Goal: Contribute content: Contribute content

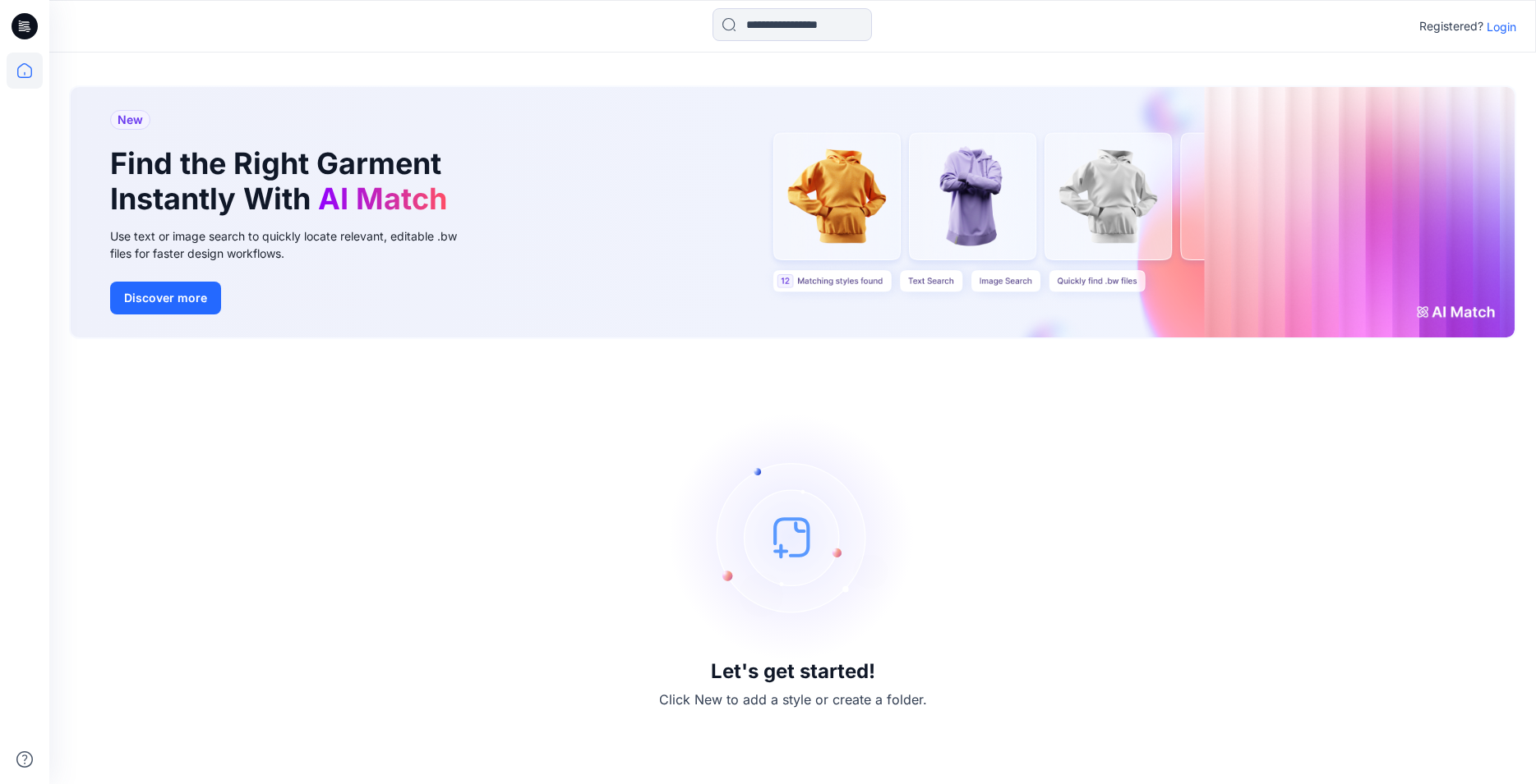
click at [1497, 32] on p "Login" at bounding box center [1501, 27] width 29 height 18
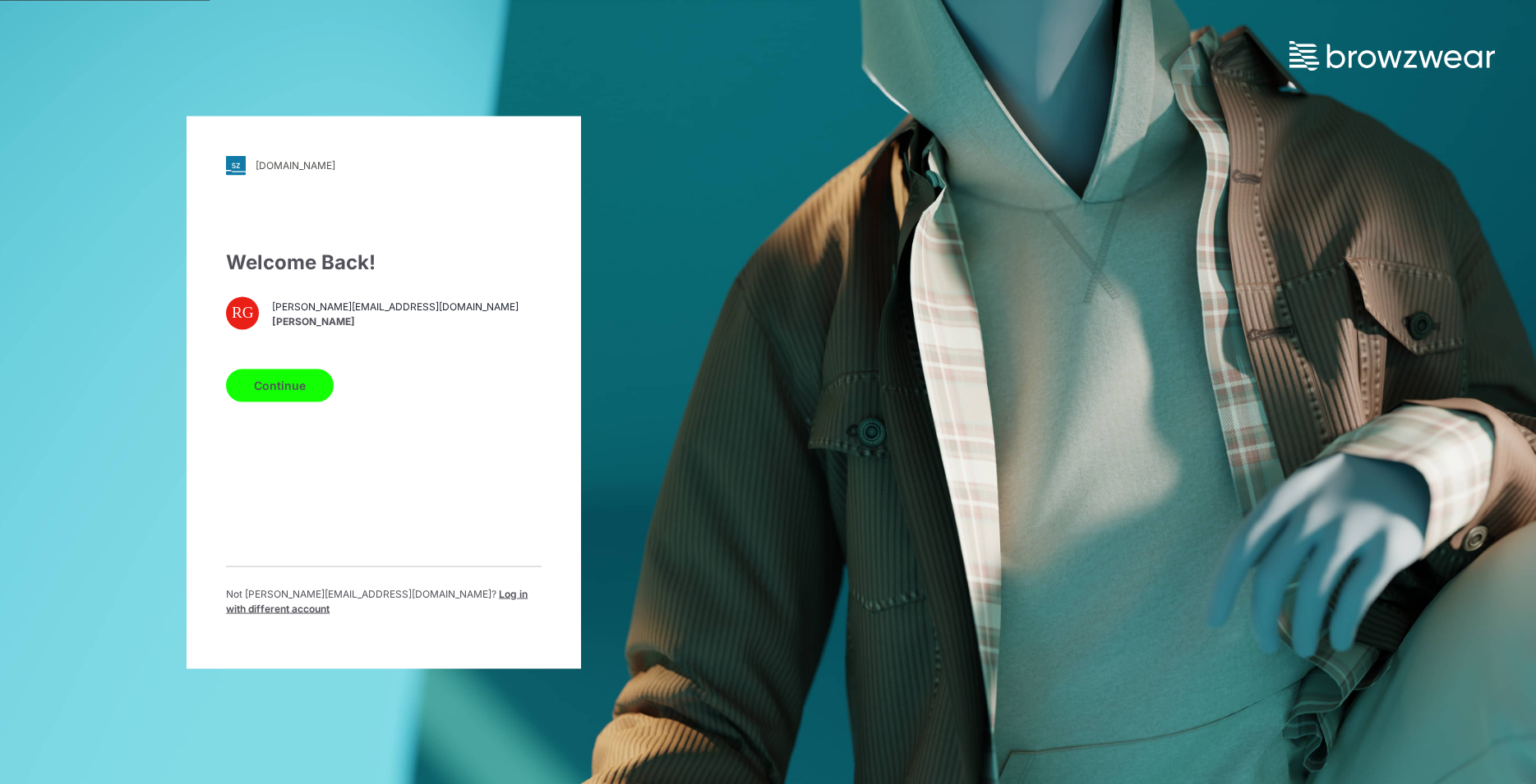
click at [280, 387] on button "Continue" at bounding box center [280, 385] width 108 height 33
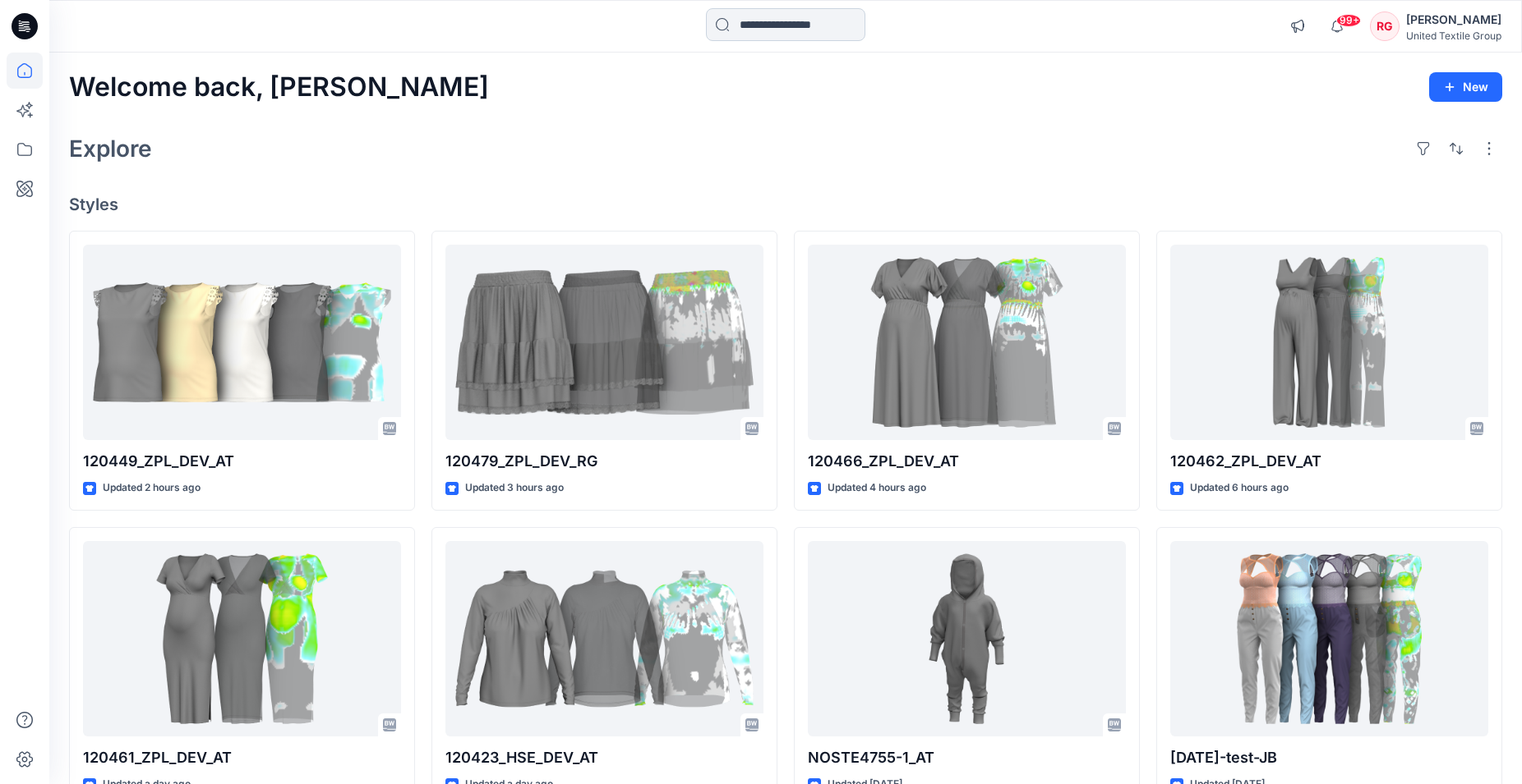
click at [748, 29] on input at bounding box center [785, 24] width 160 height 33
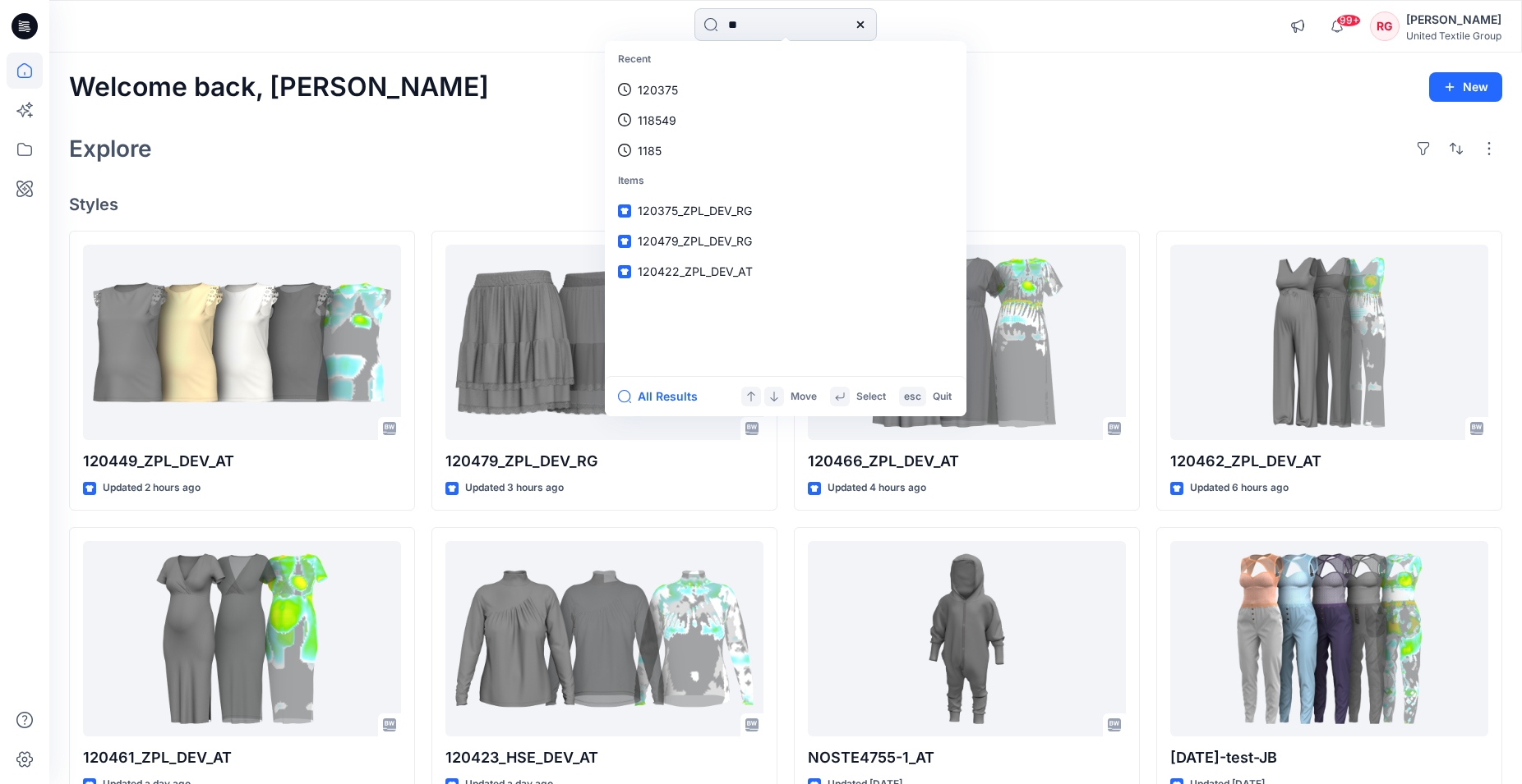
type input "*"
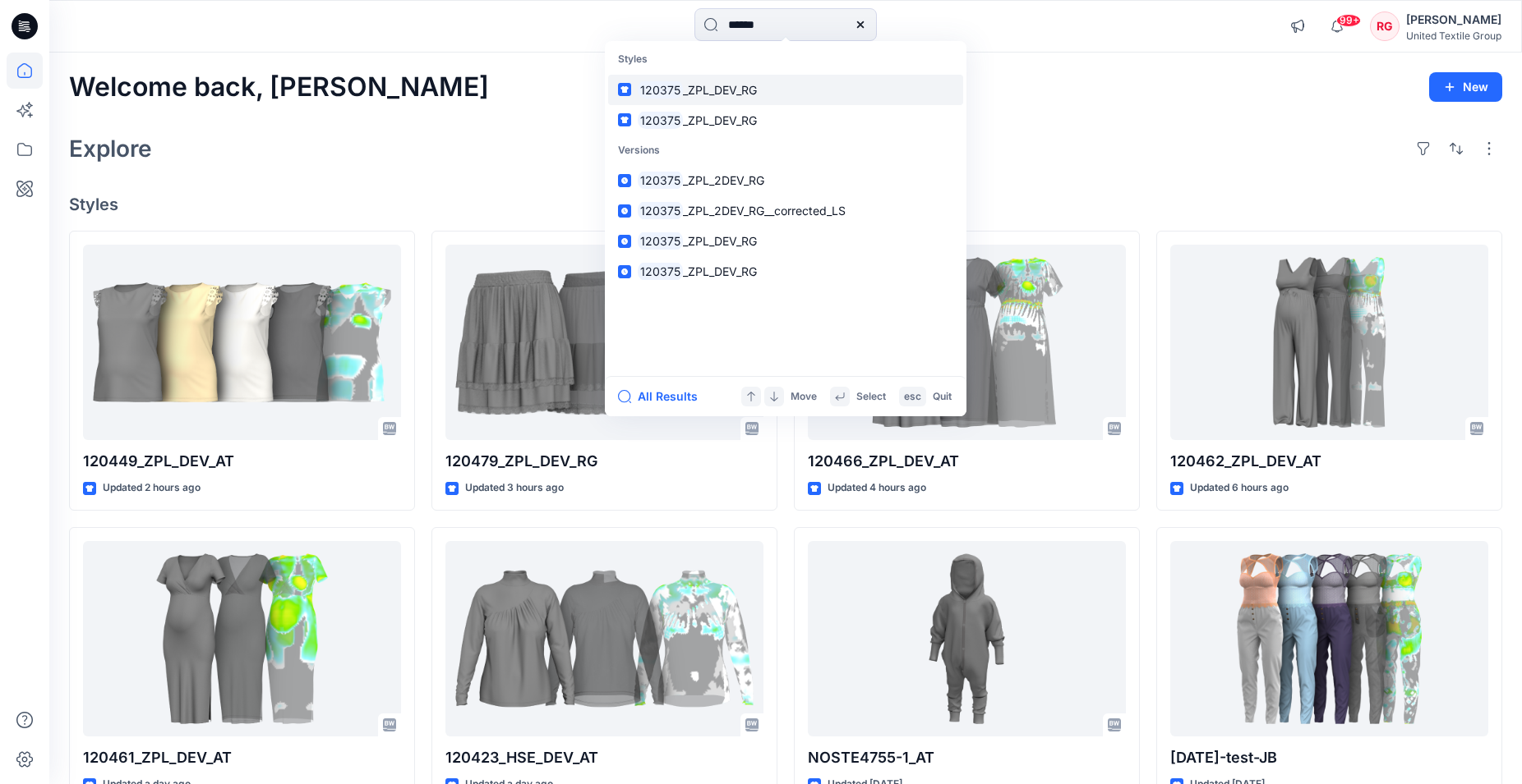
type input "******"
click at [710, 91] on span "_ZPL_DEV_RG" at bounding box center [719, 89] width 74 height 14
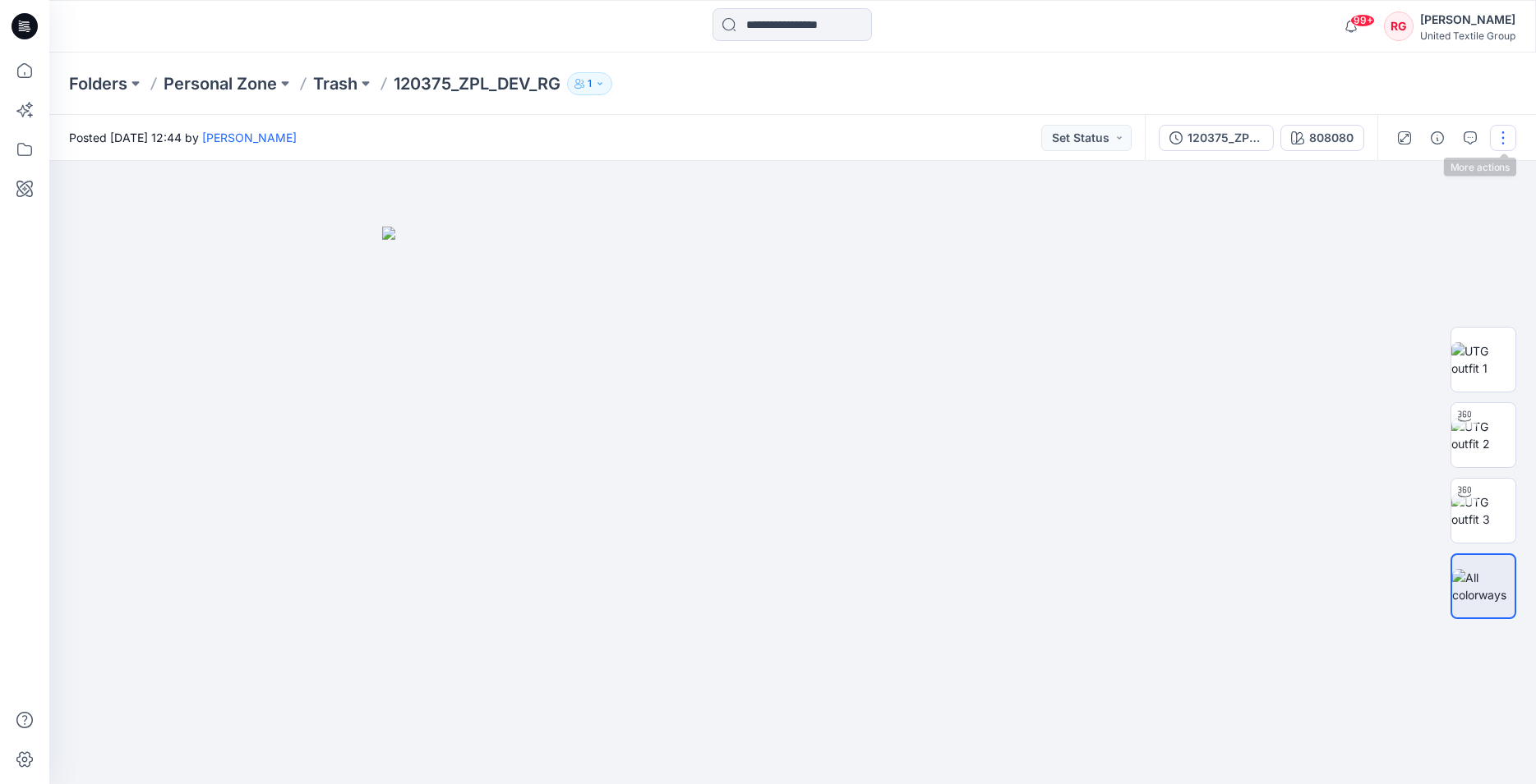
click at [1500, 138] on button "button" at bounding box center [1502, 138] width 26 height 26
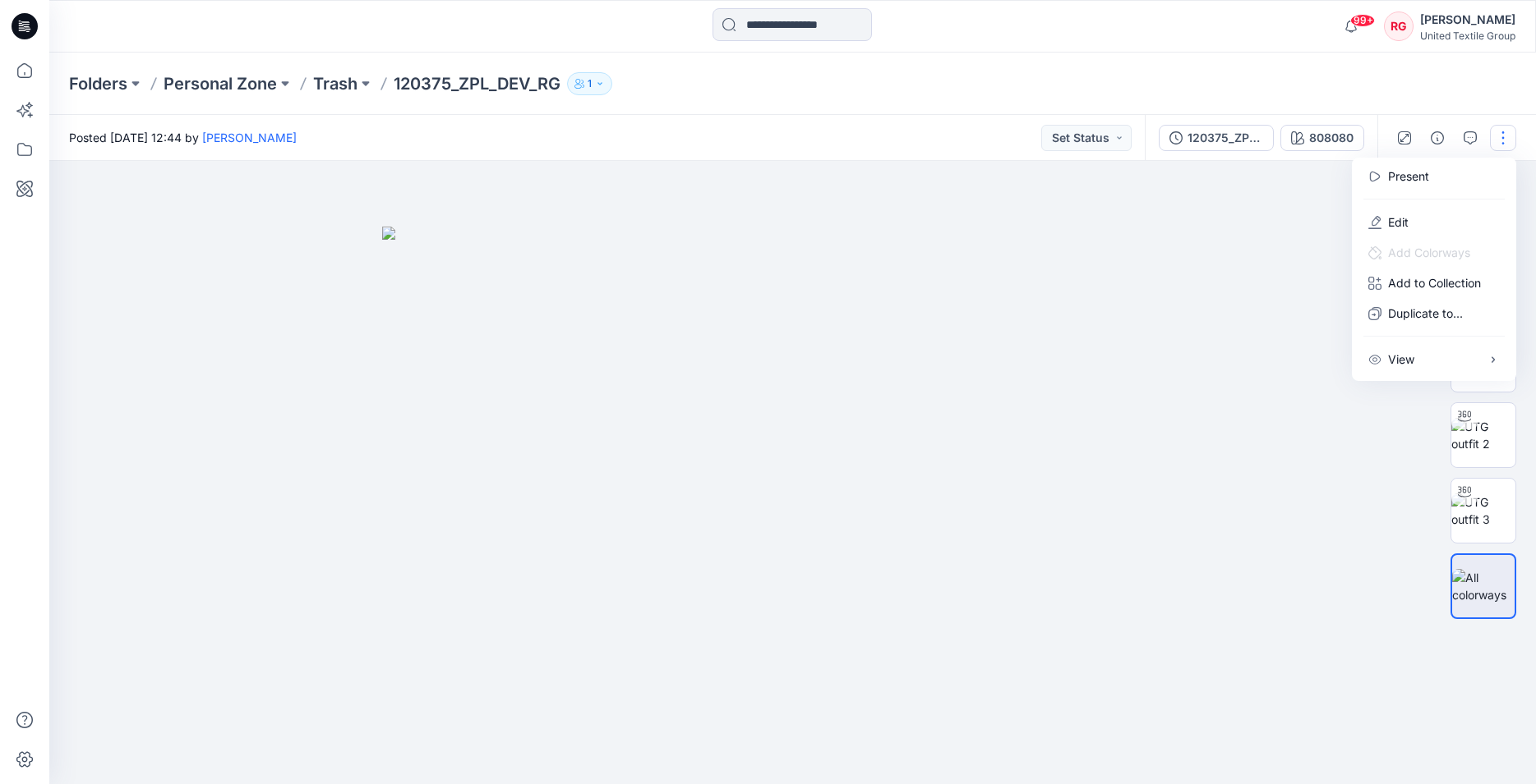
click at [1211, 413] on div at bounding box center [793, 473] width 1487 height 624
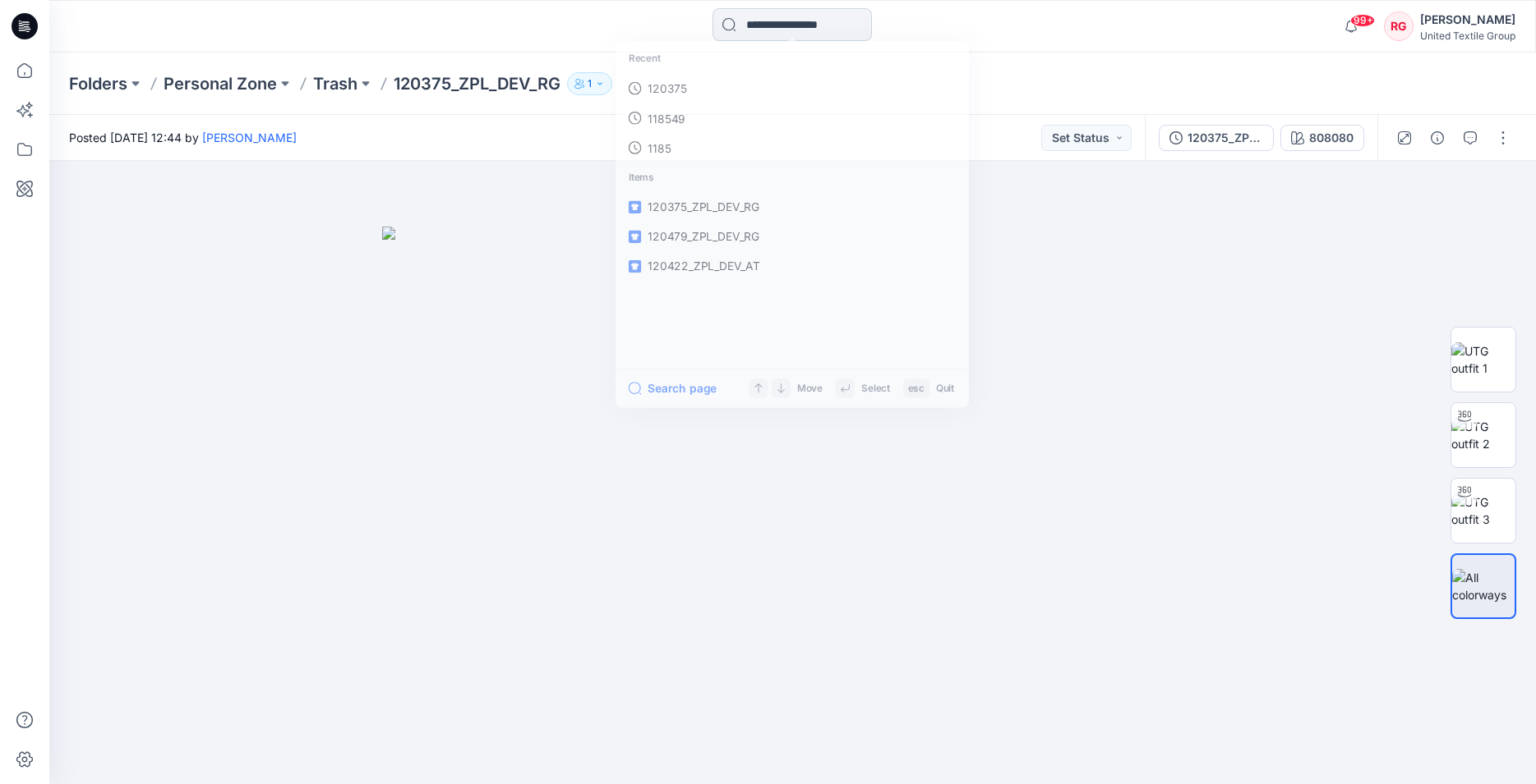
click at [778, 24] on input at bounding box center [792, 24] width 160 height 33
click at [764, 27] on input at bounding box center [792, 24] width 160 height 33
type input "******"
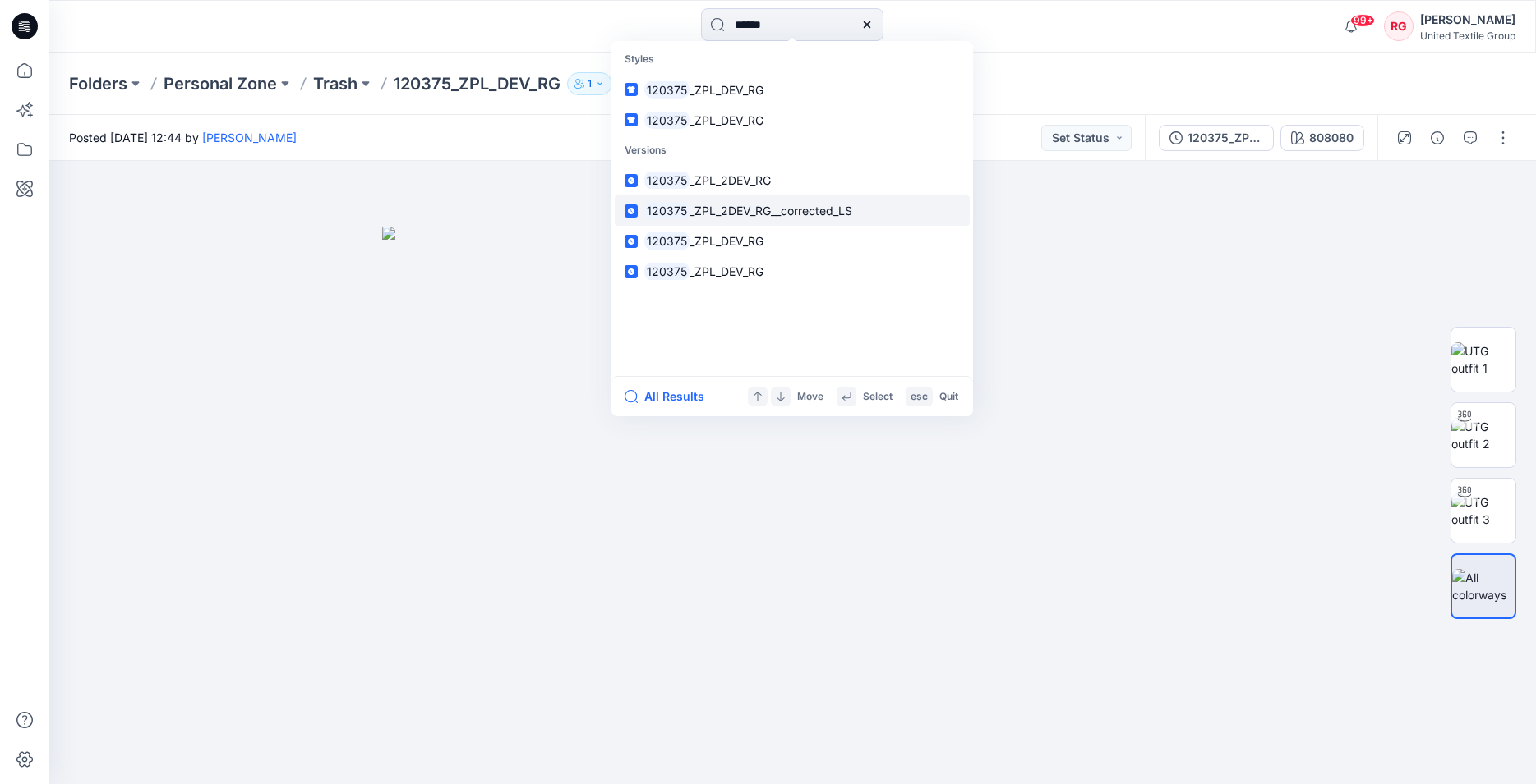
click at [737, 210] on span "_ZPL_2DEV_RG__corrected_LS" at bounding box center [770, 210] width 163 height 14
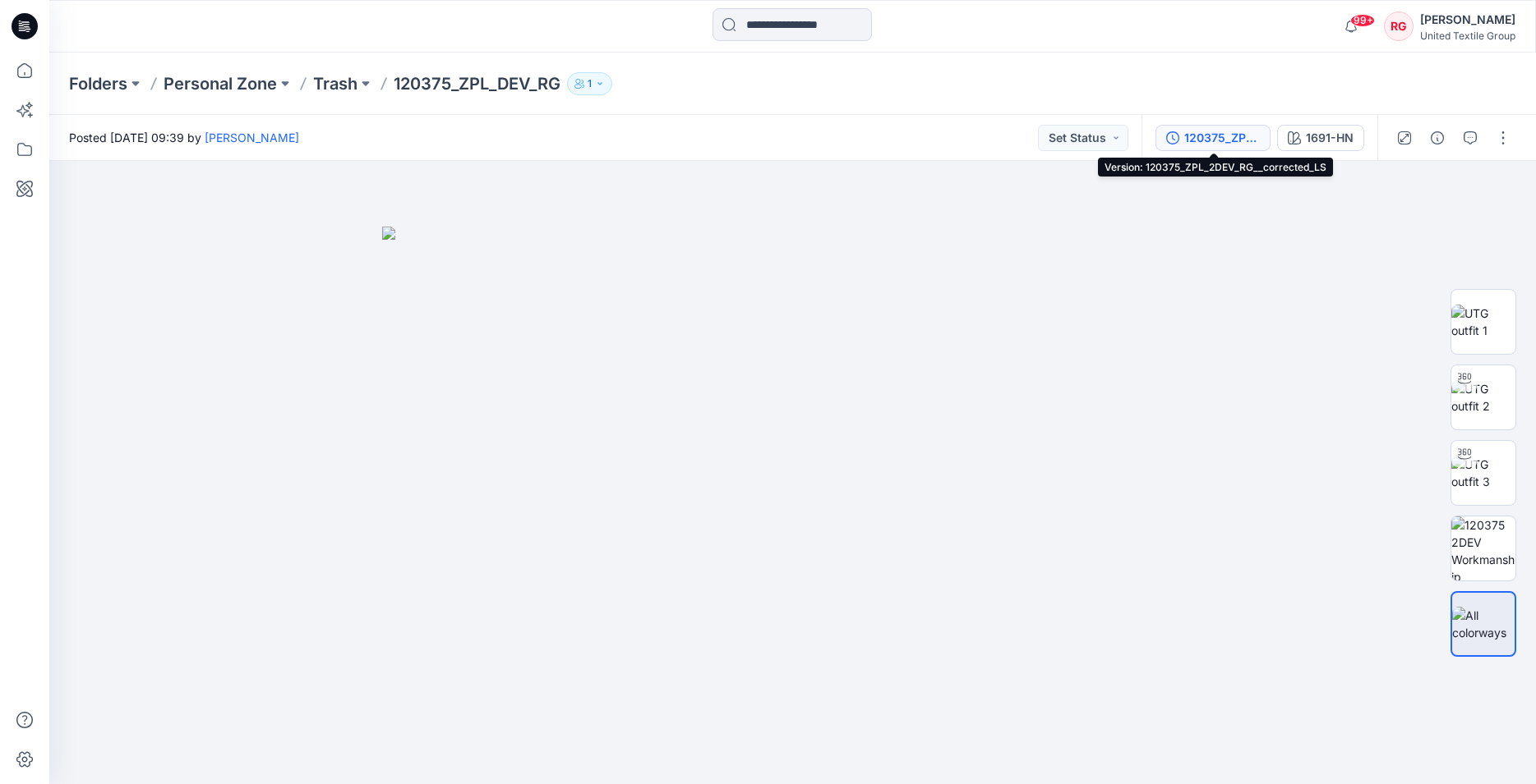
click at [1189, 139] on div "120375_ZPL_2DEV_RG__corrected_LS" at bounding box center [1222, 138] width 76 height 18
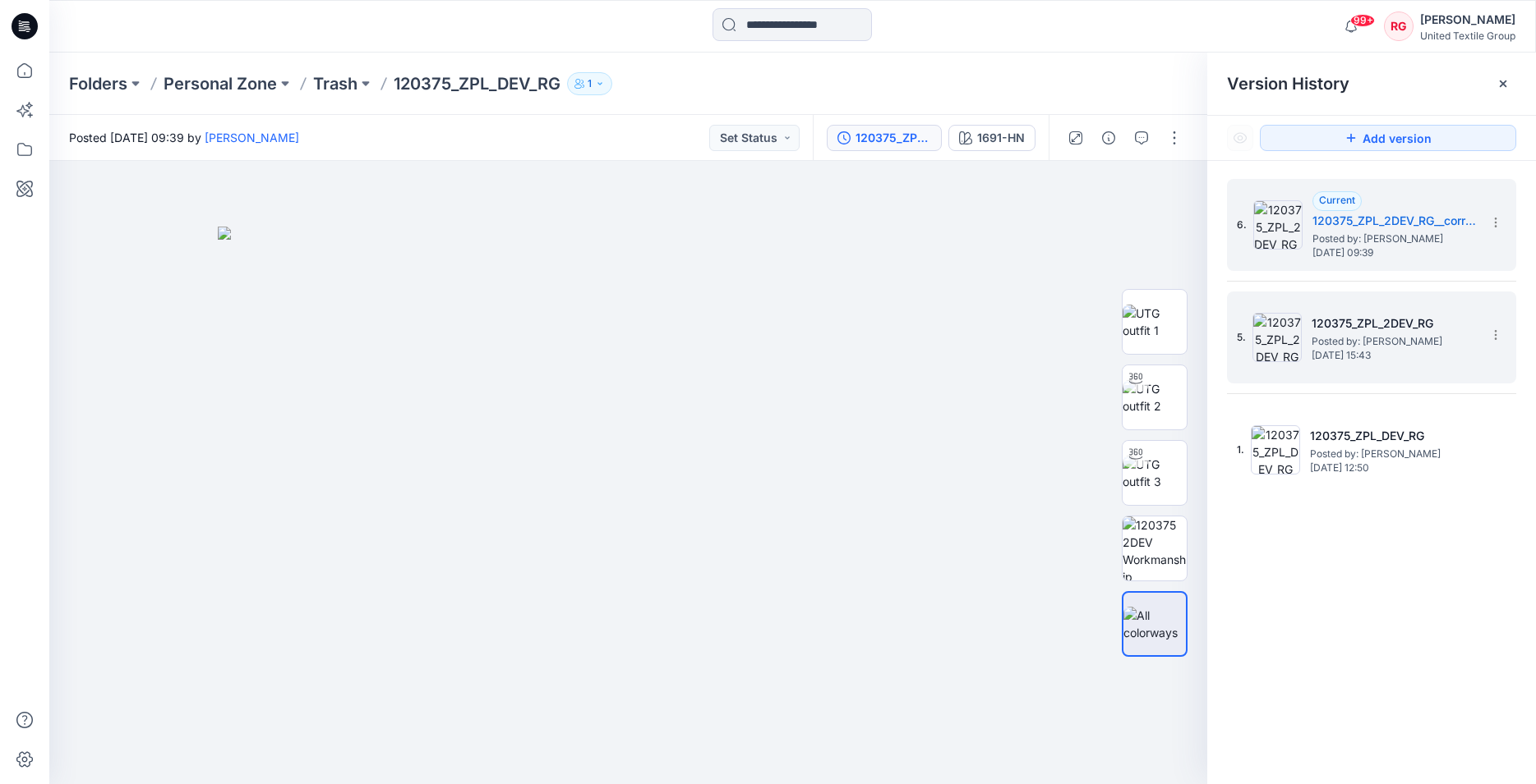
click at [1424, 337] on span "Posted by: Rita Garneliene" at bounding box center [1393, 341] width 165 height 17
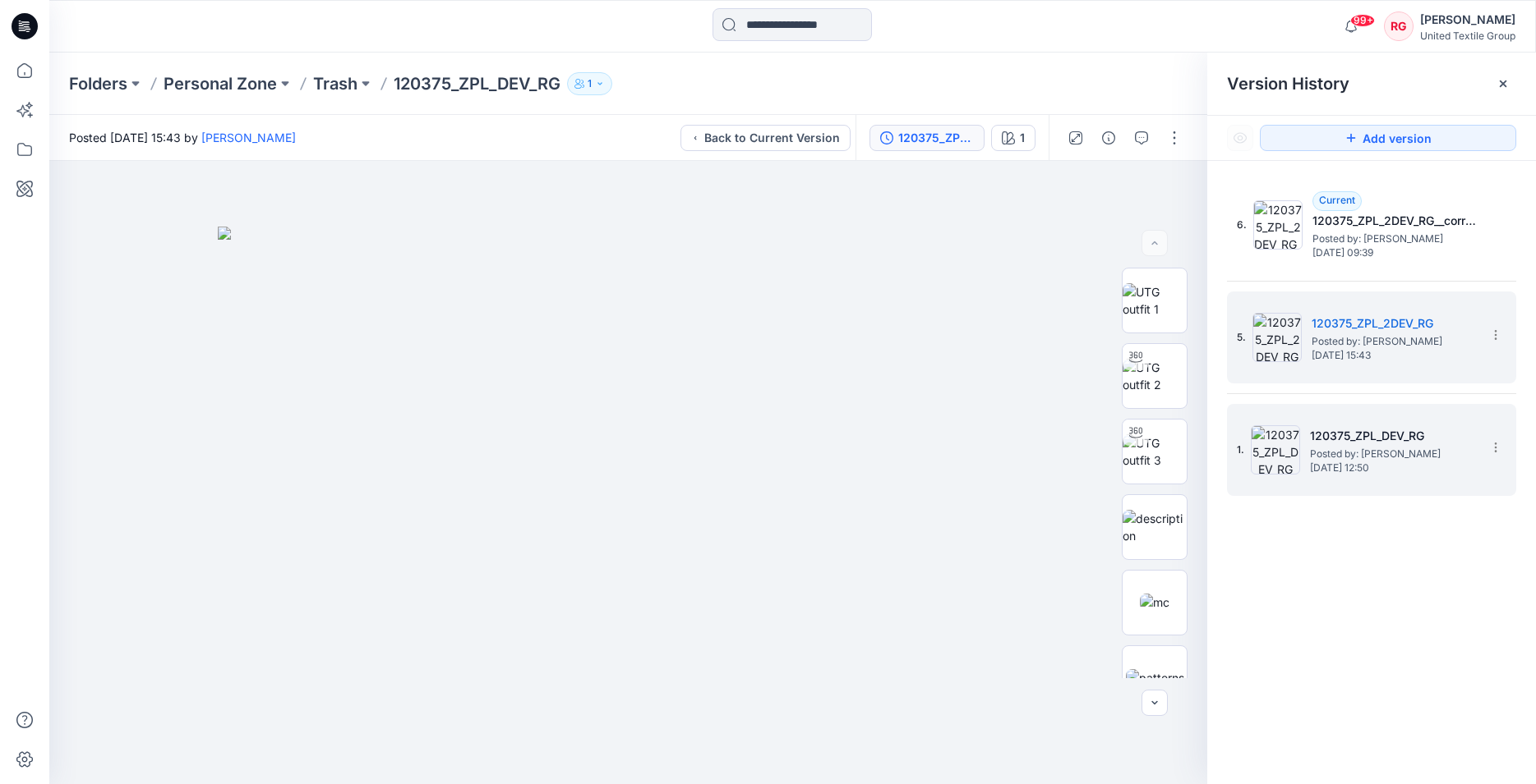
click at [1388, 451] on span "Posted by: Rita Garneliene" at bounding box center [1392, 454] width 165 height 17
click at [1367, 341] on span "Posted by: Rita Garneliene" at bounding box center [1393, 341] width 165 height 17
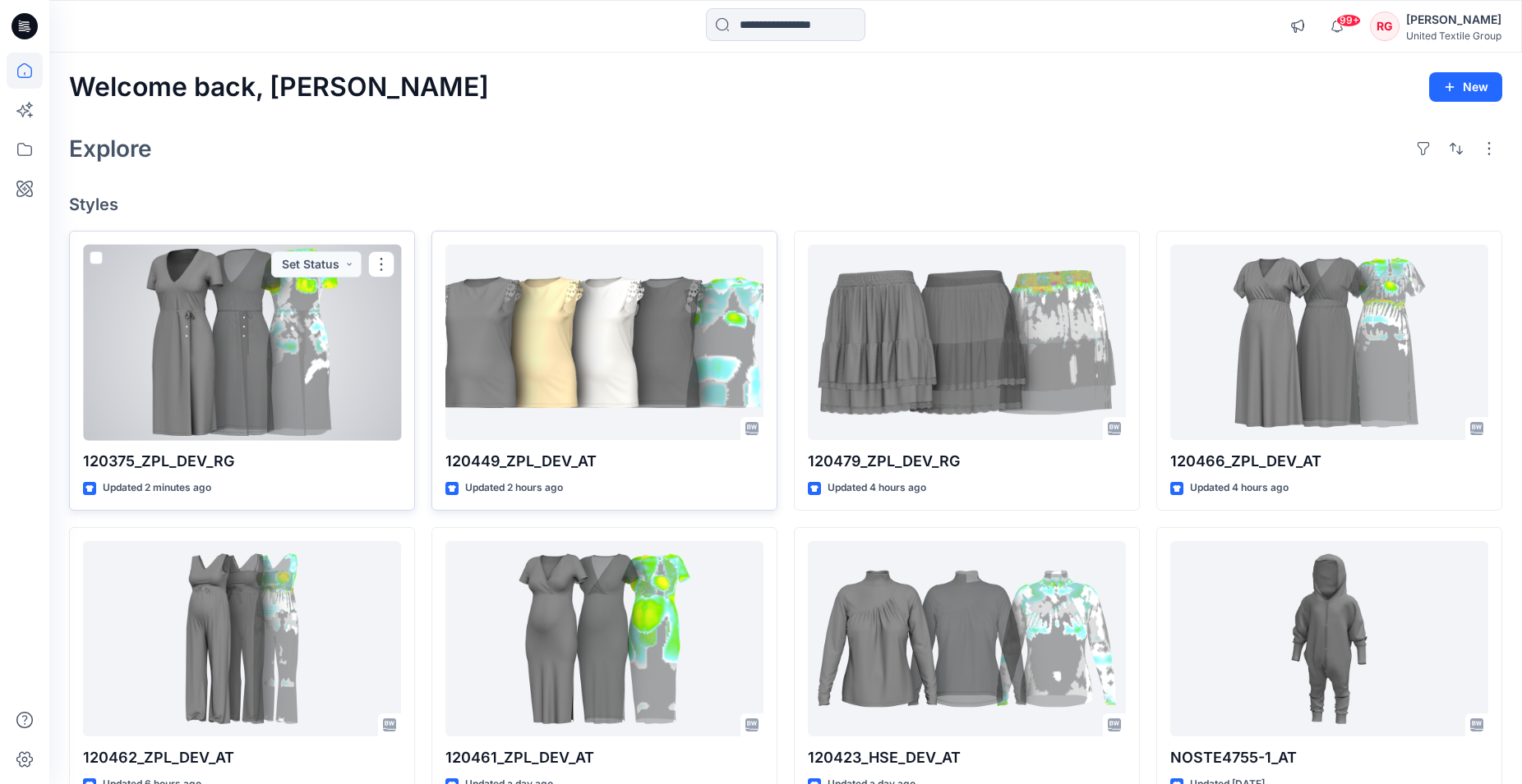
click at [236, 341] on div at bounding box center [241, 342] width 318 height 196
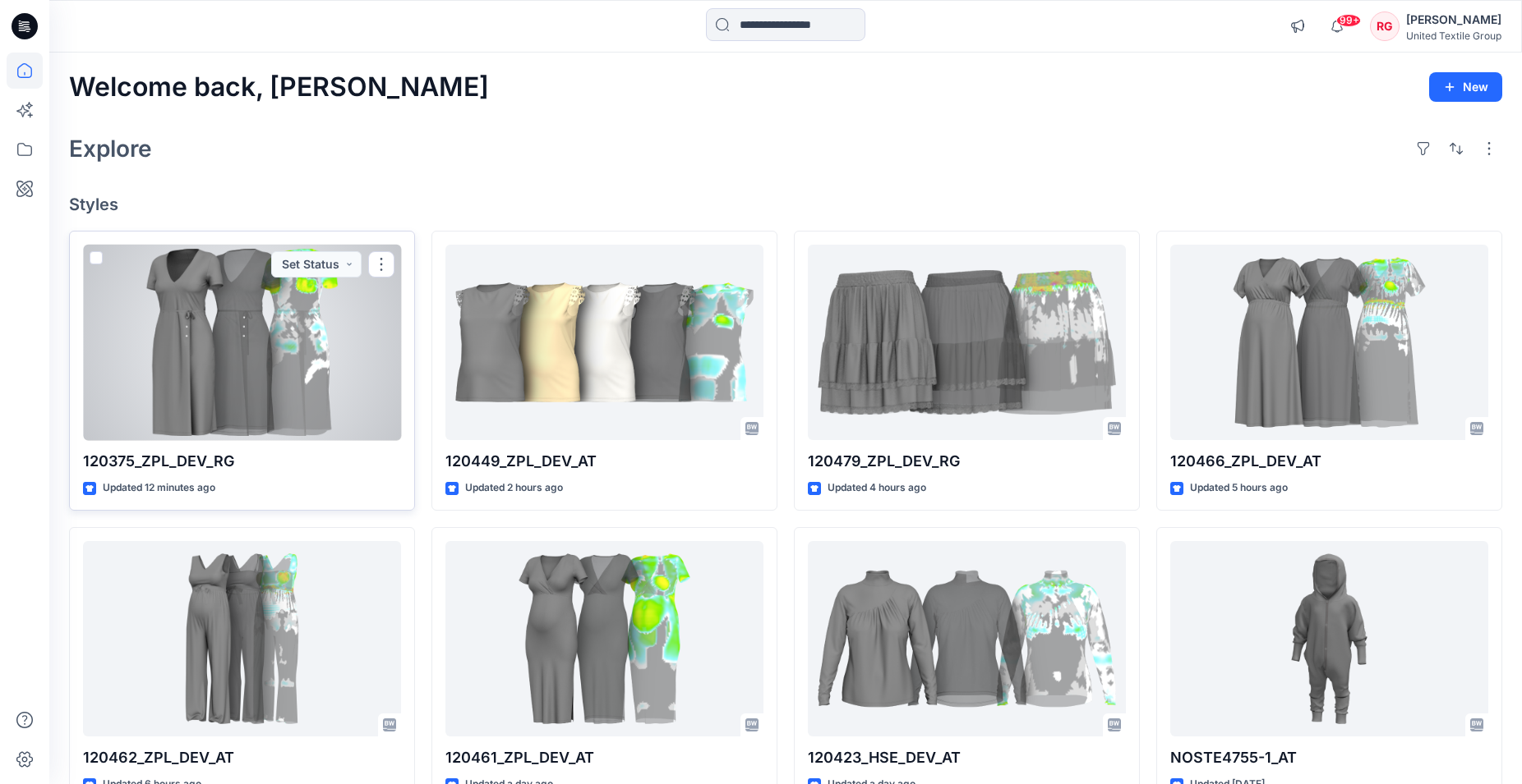
click at [334, 326] on div at bounding box center [241, 342] width 318 height 196
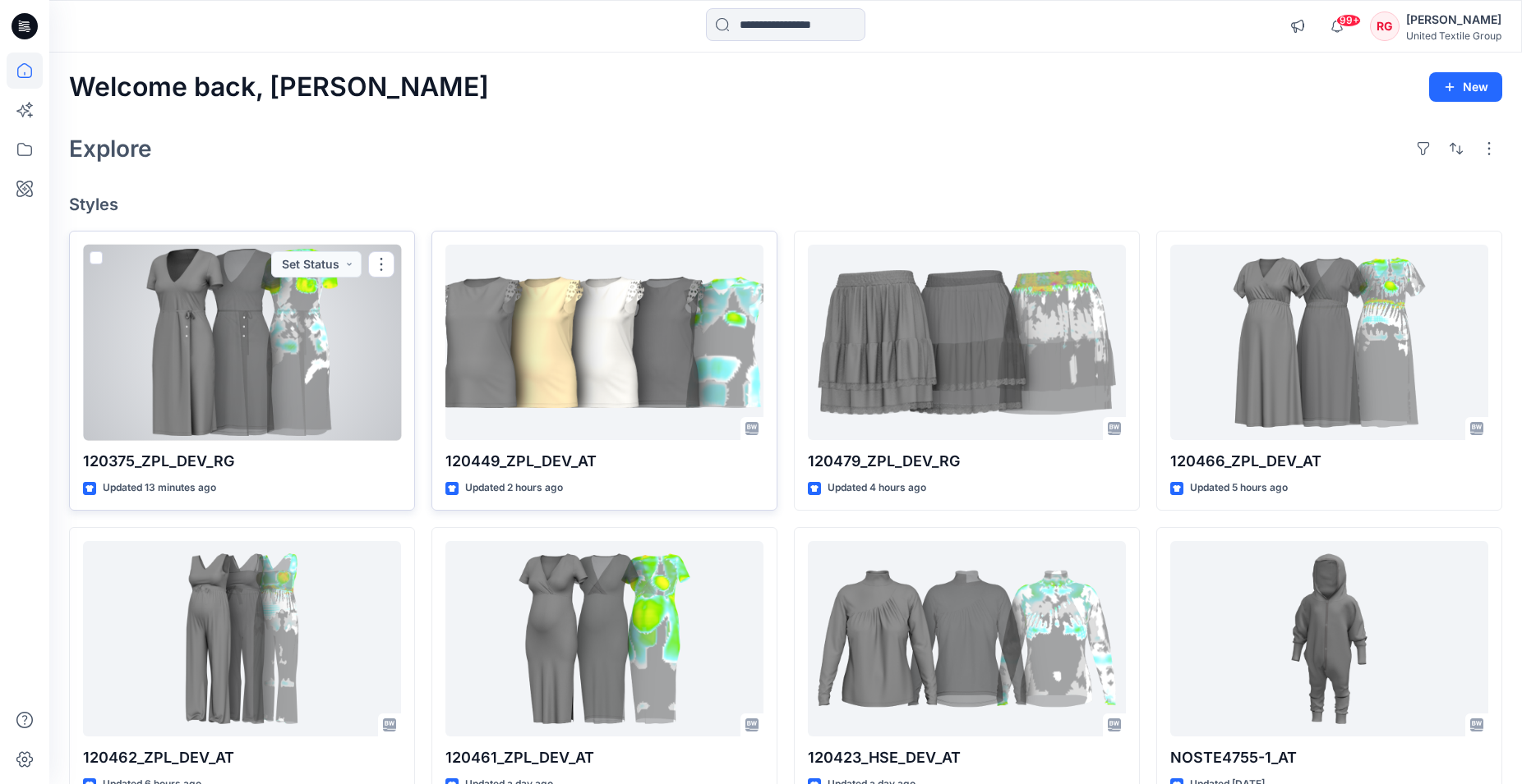
click at [268, 347] on div at bounding box center [241, 342] width 318 height 196
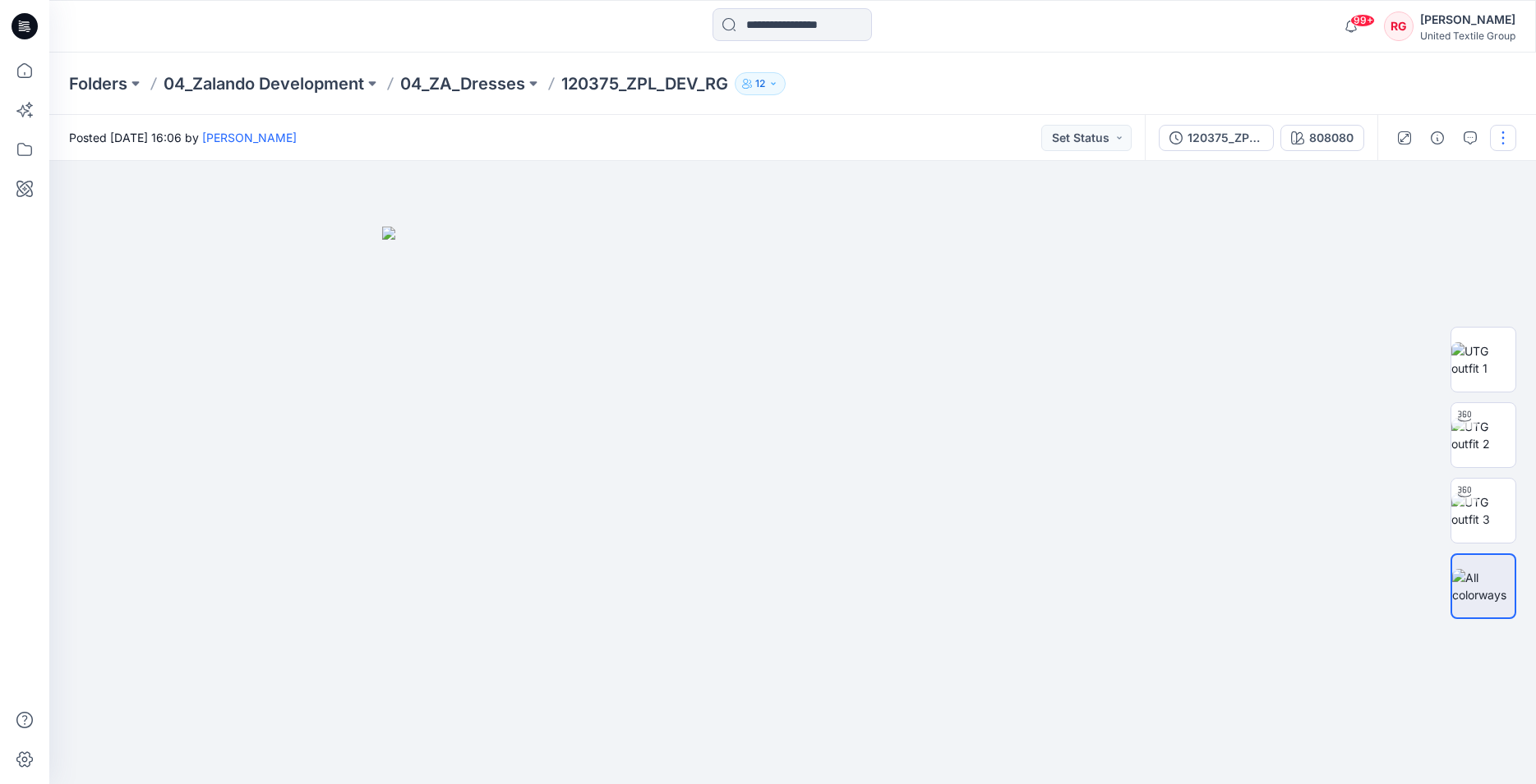
click at [1501, 139] on button "button" at bounding box center [1502, 138] width 26 height 26
click at [1398, 220] on p "Edit" at bounding box center [1398, 222] width 21 height 18
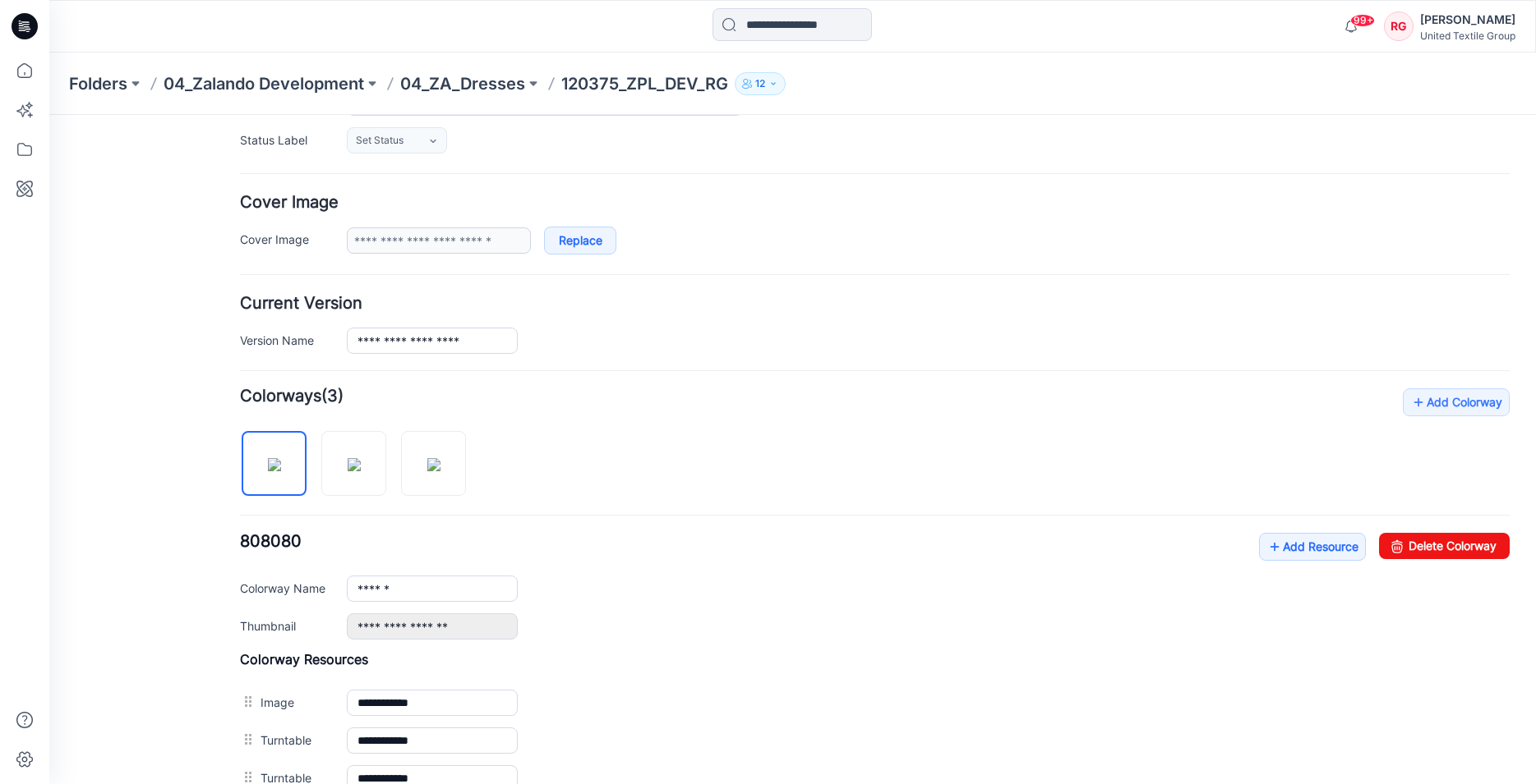
scroll to position [419, 0]
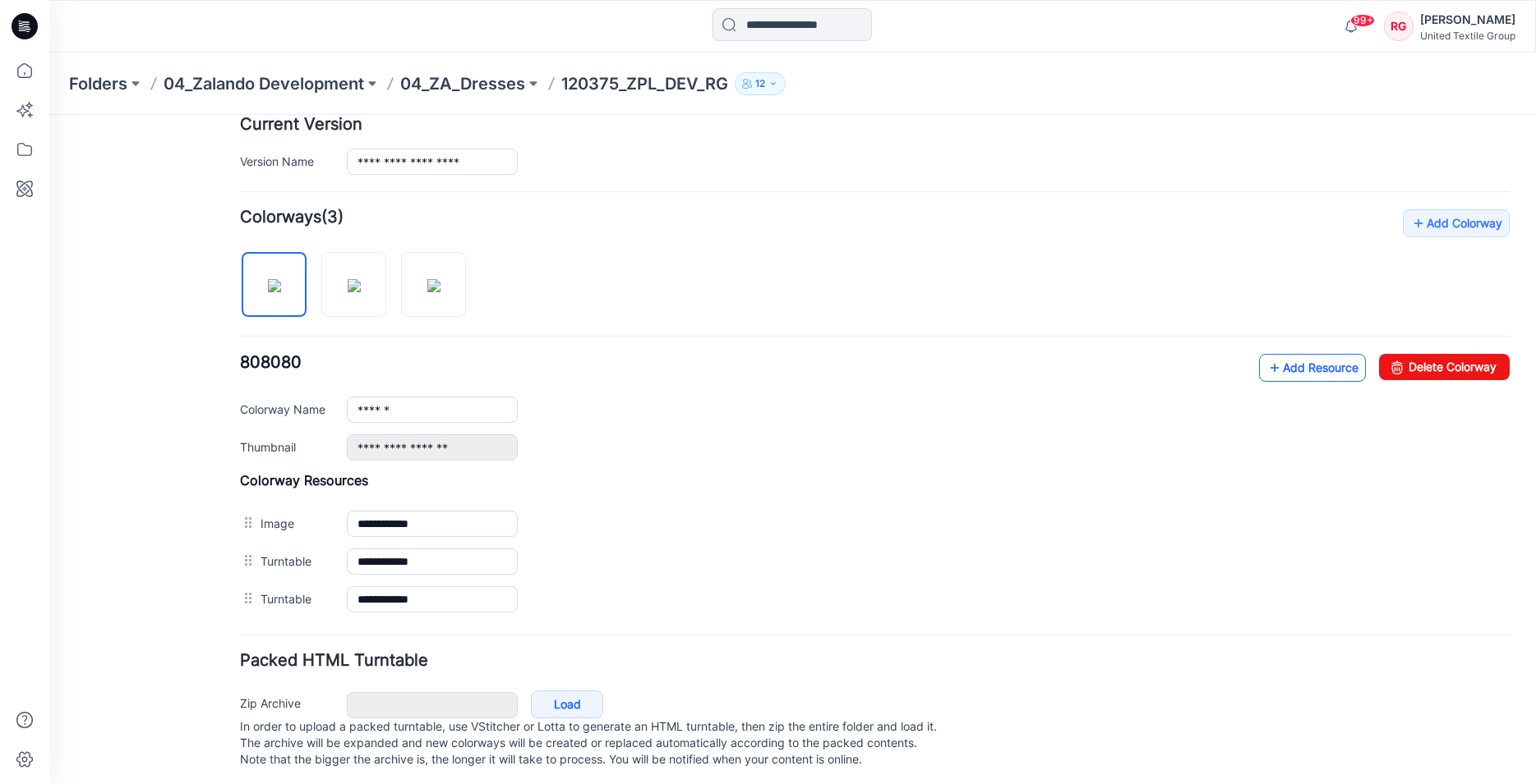
click at [1304, 371] on link "Add Resource" at bounding box center [1312, 367] width 107 height 28
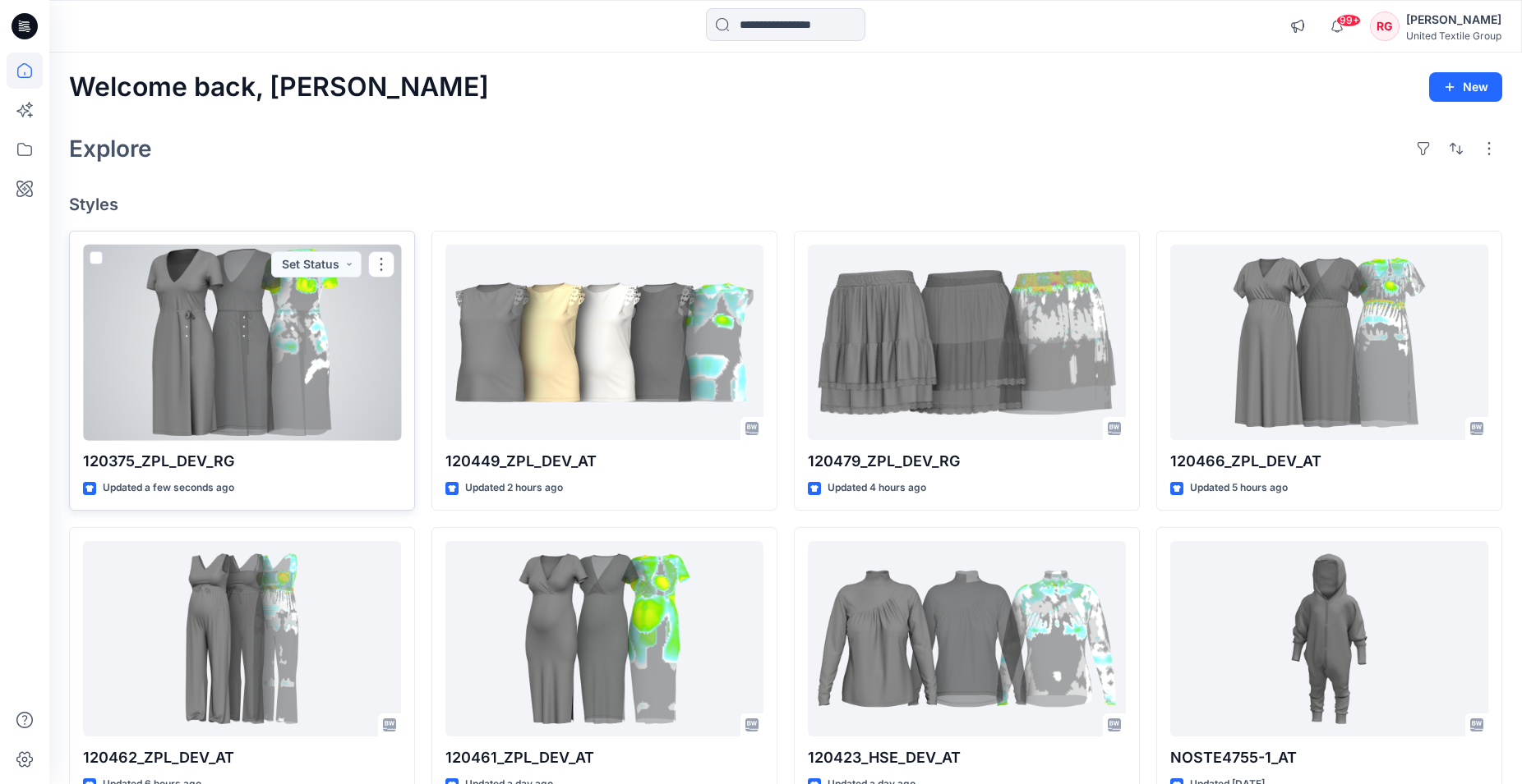
click at [248, 345] on div at bounding box center [241, 342] width 318 height 196
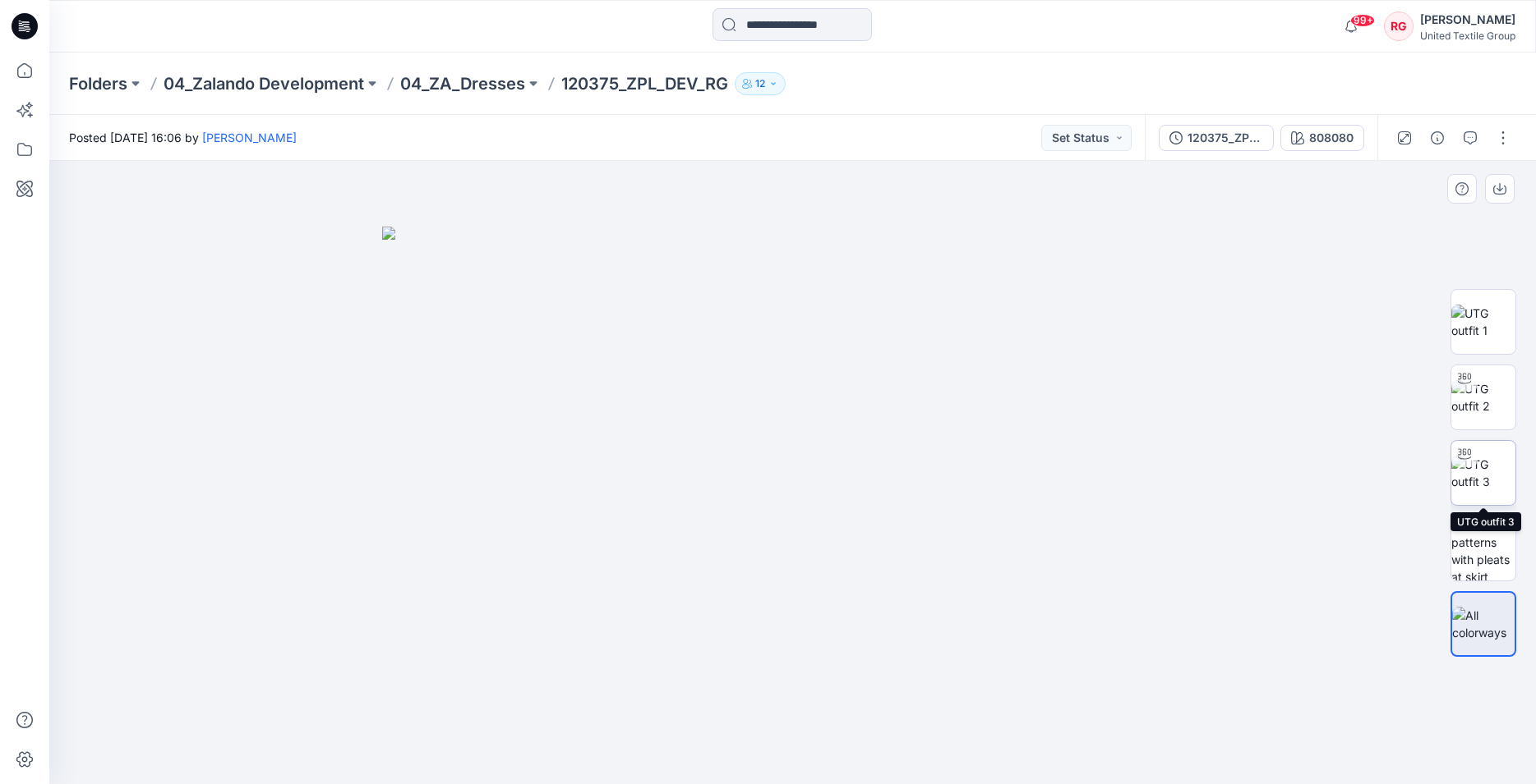
click at [1476, 478] on img at bounding box center [1483, 473] width 64 height 34
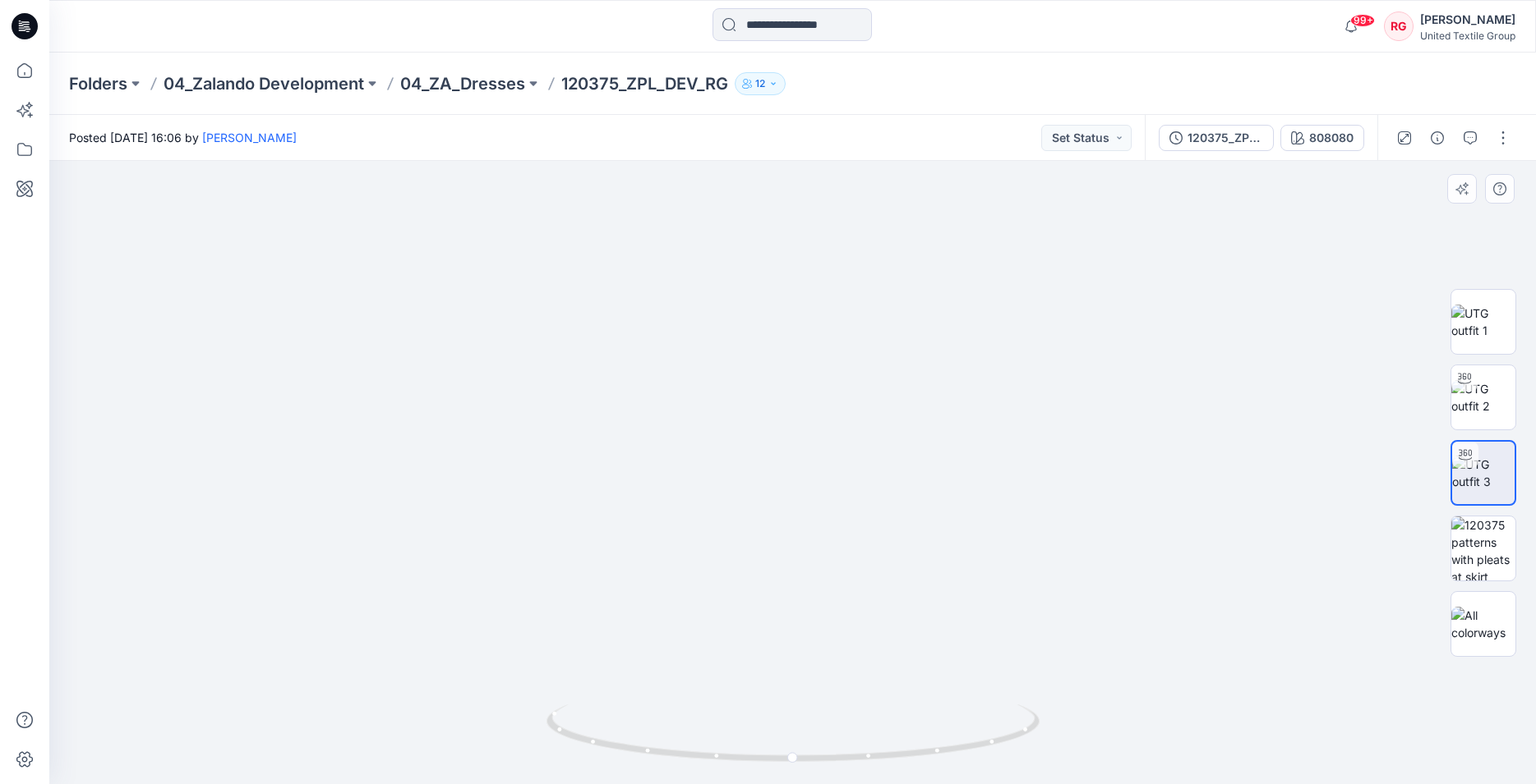
click at [828, 200] on img at bounding box center [792, 432] width 783 height 703
drag, startPoint x: 793, startPoint y: 762, endPoint x: 581, endPoint y: 739, distance: 213.2
click at [581, 739] on icon at bounding box center [794, 736] width 497 height 62
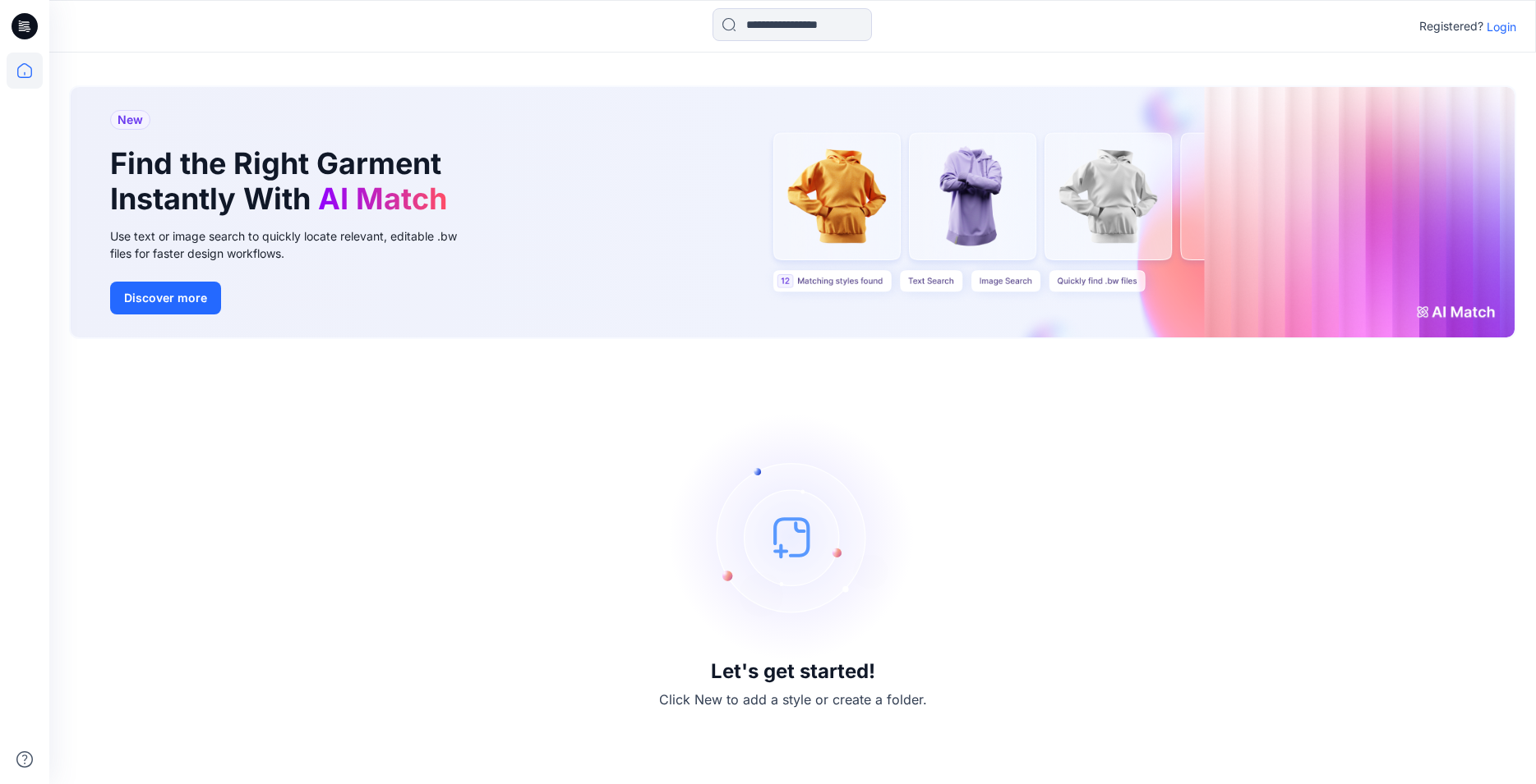
click at [1498, 23] on p "Login" at bounding box center [1501, 27] width 29 height 18
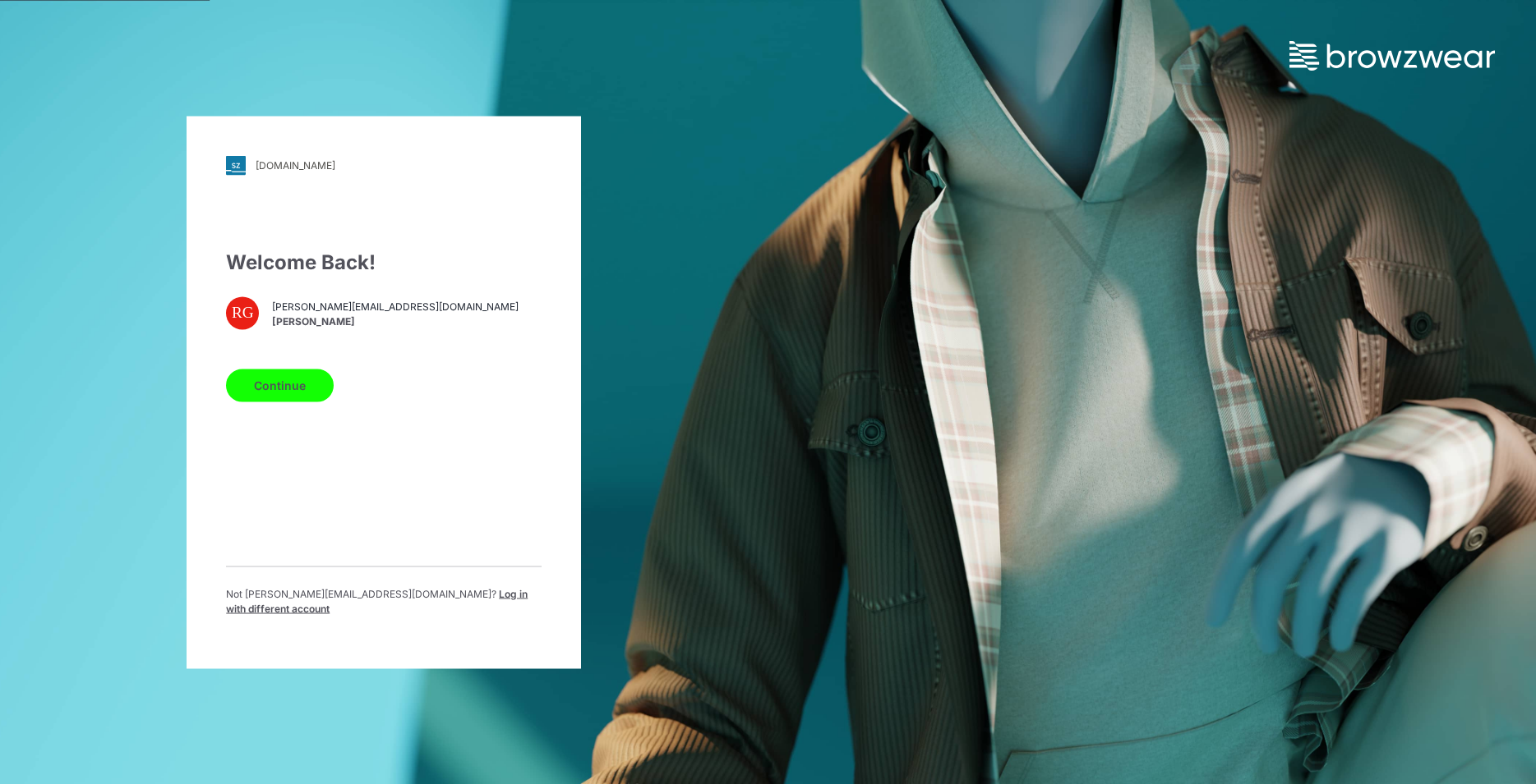
click at [281, 388] on button "Continue" at bounding box center [280, 385] width 108 height 33
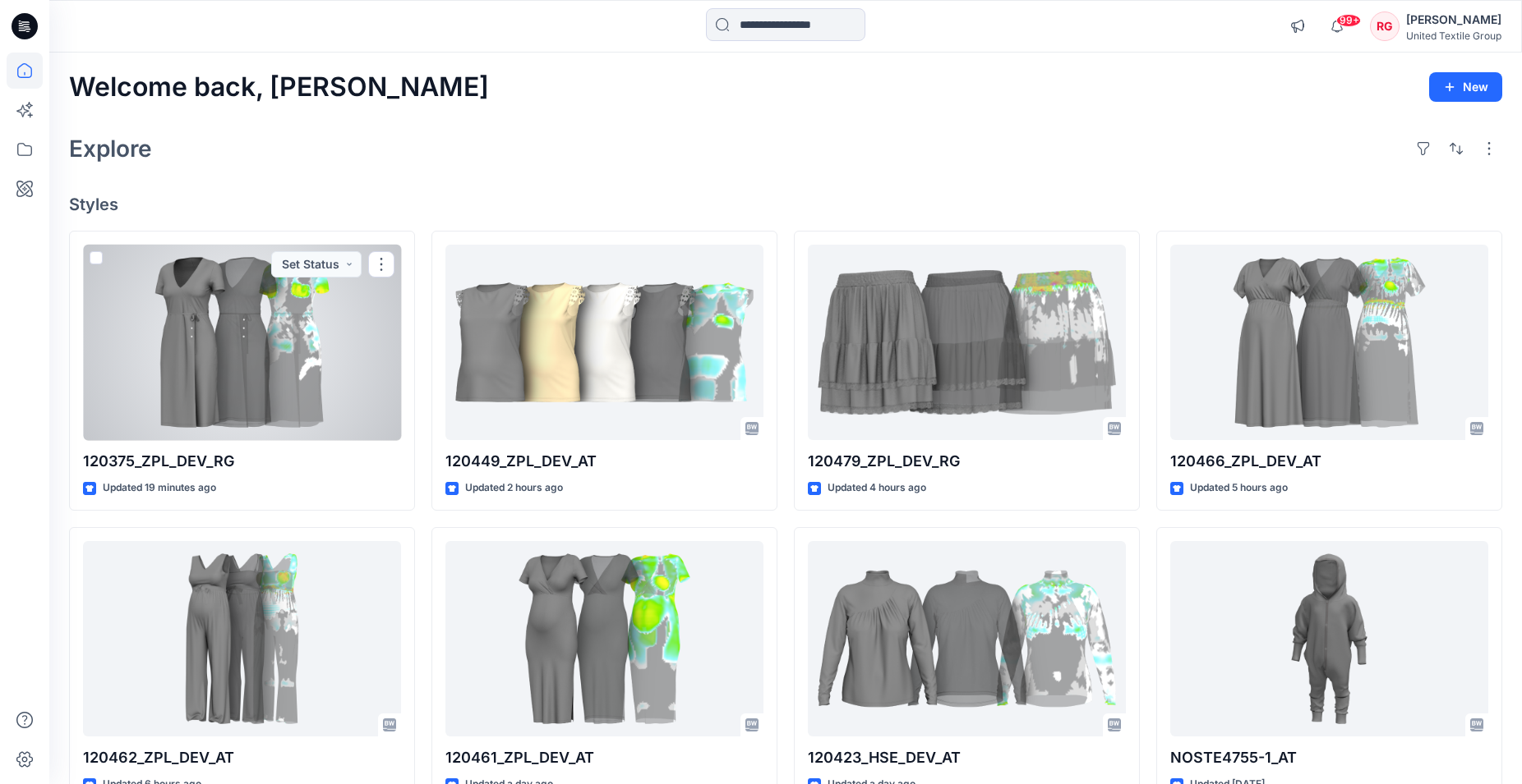
click at [276, 372] on div at bounding box center [241, 342] width 318 height 196
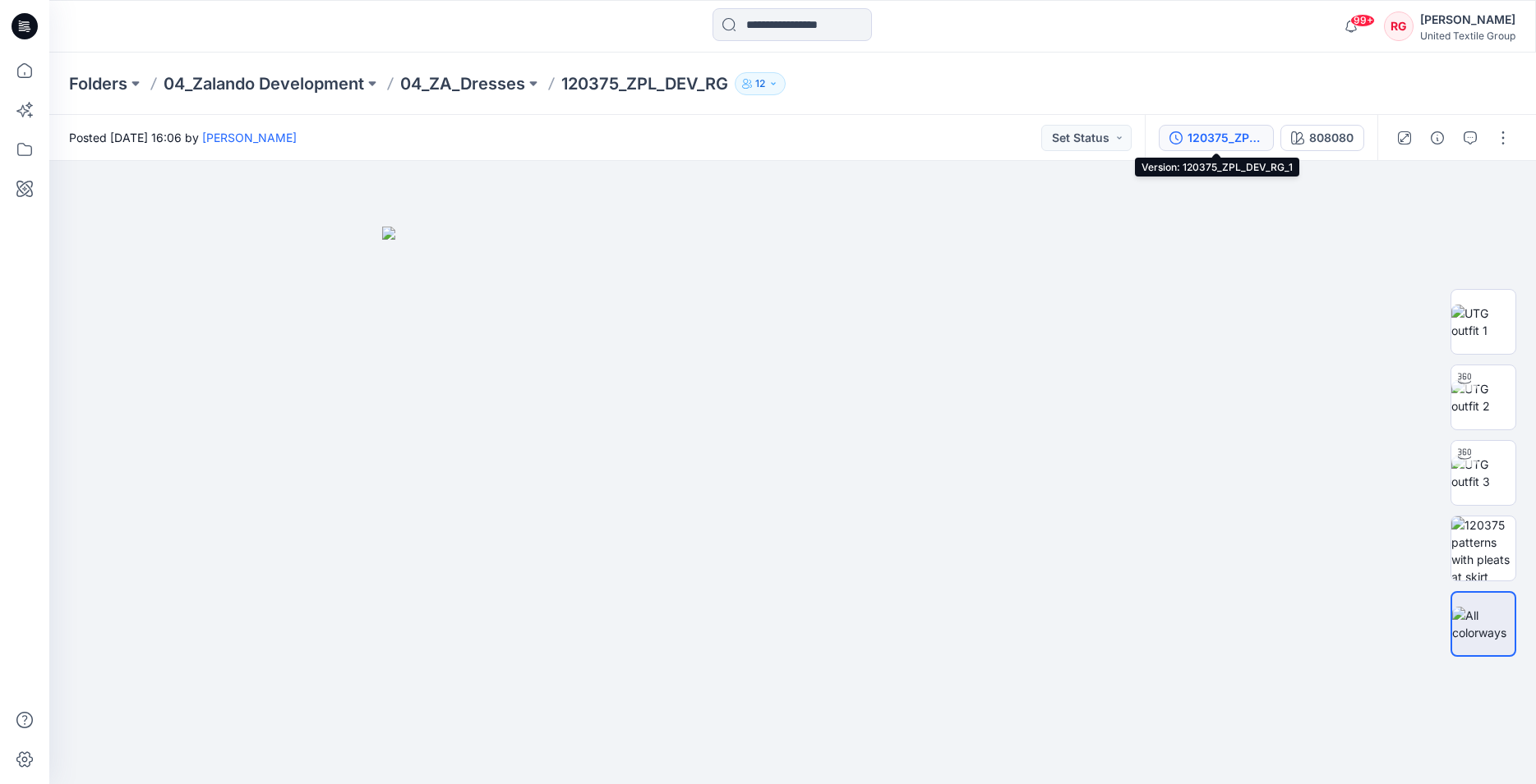
click at [1240, 141] on div "120375_ZPL_DEV_RG_1" at bounding box center [1224, 138] width 76 height 18
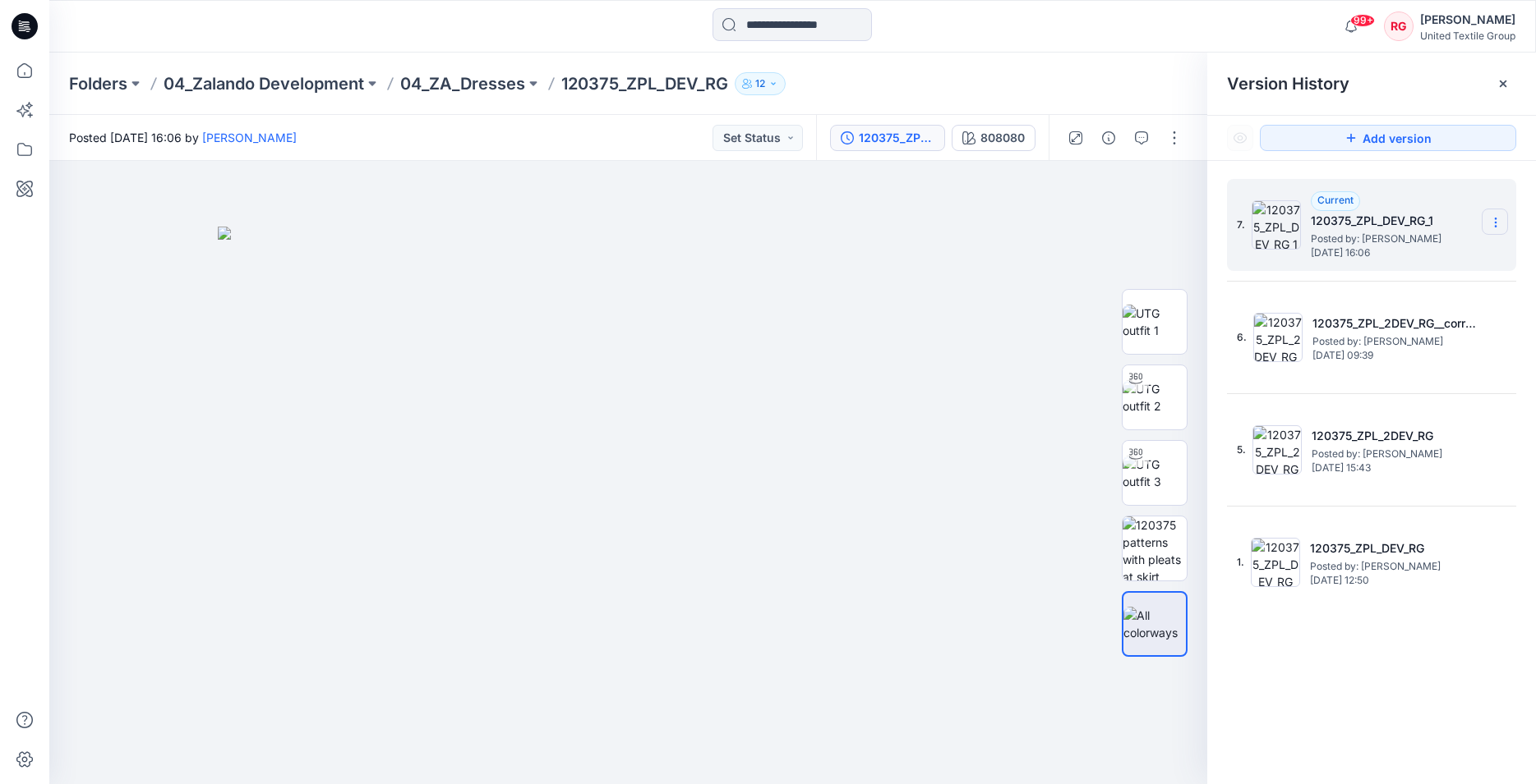
click at [1499, 226] on icon at bounding box center [1495, 223] width 13 height 13
click at [1084, 252] on div at bounding box center [628, 473] width 1158 height 624
click at [1498, 221] on icon at bounding box center [1495, 223] width 13 height 13
click at [1014, 328] on img at bounding box center [629, 506] width 822 height 559
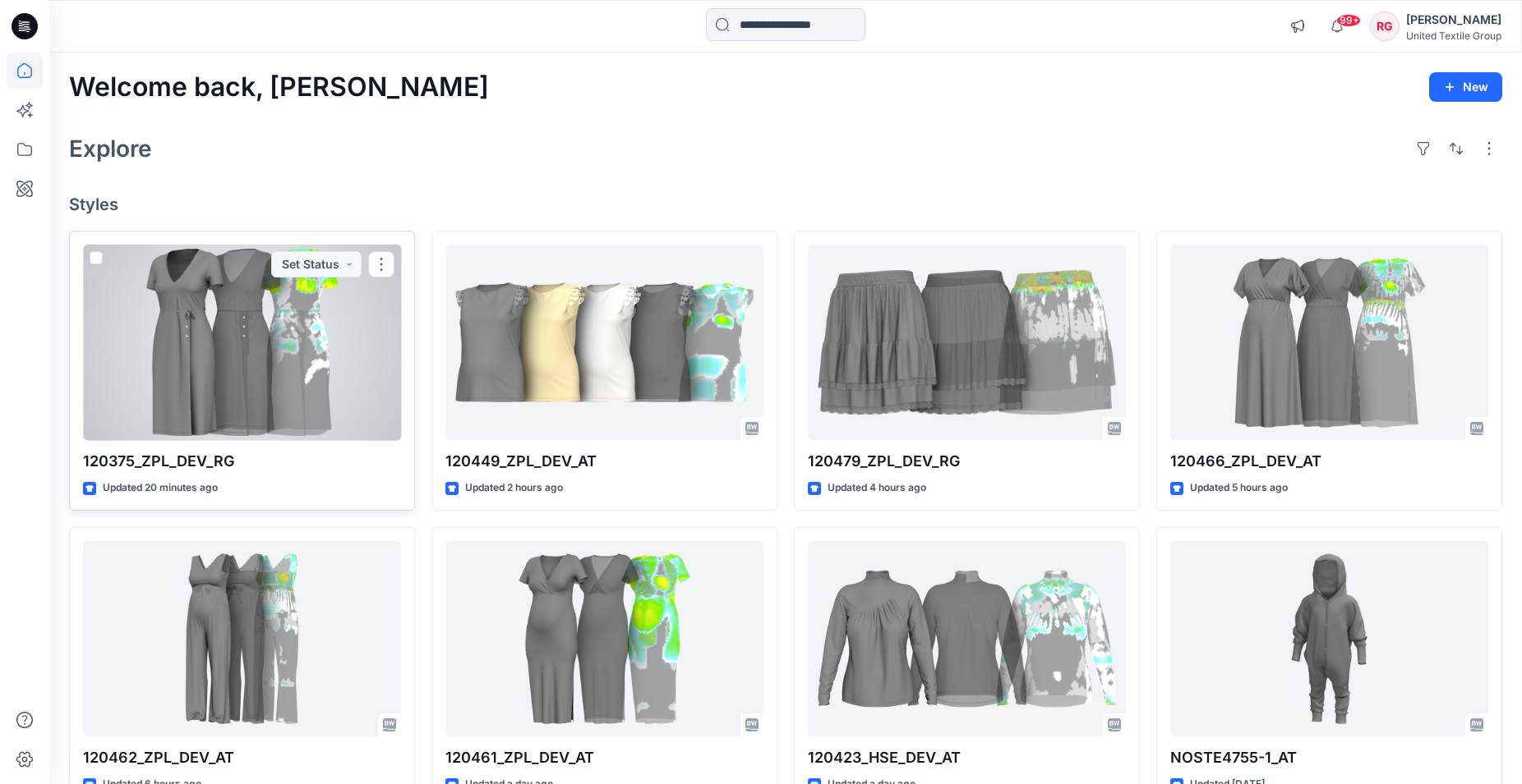
click at [252, 395] on div at bounding box center [241, 342] width 318 height 196
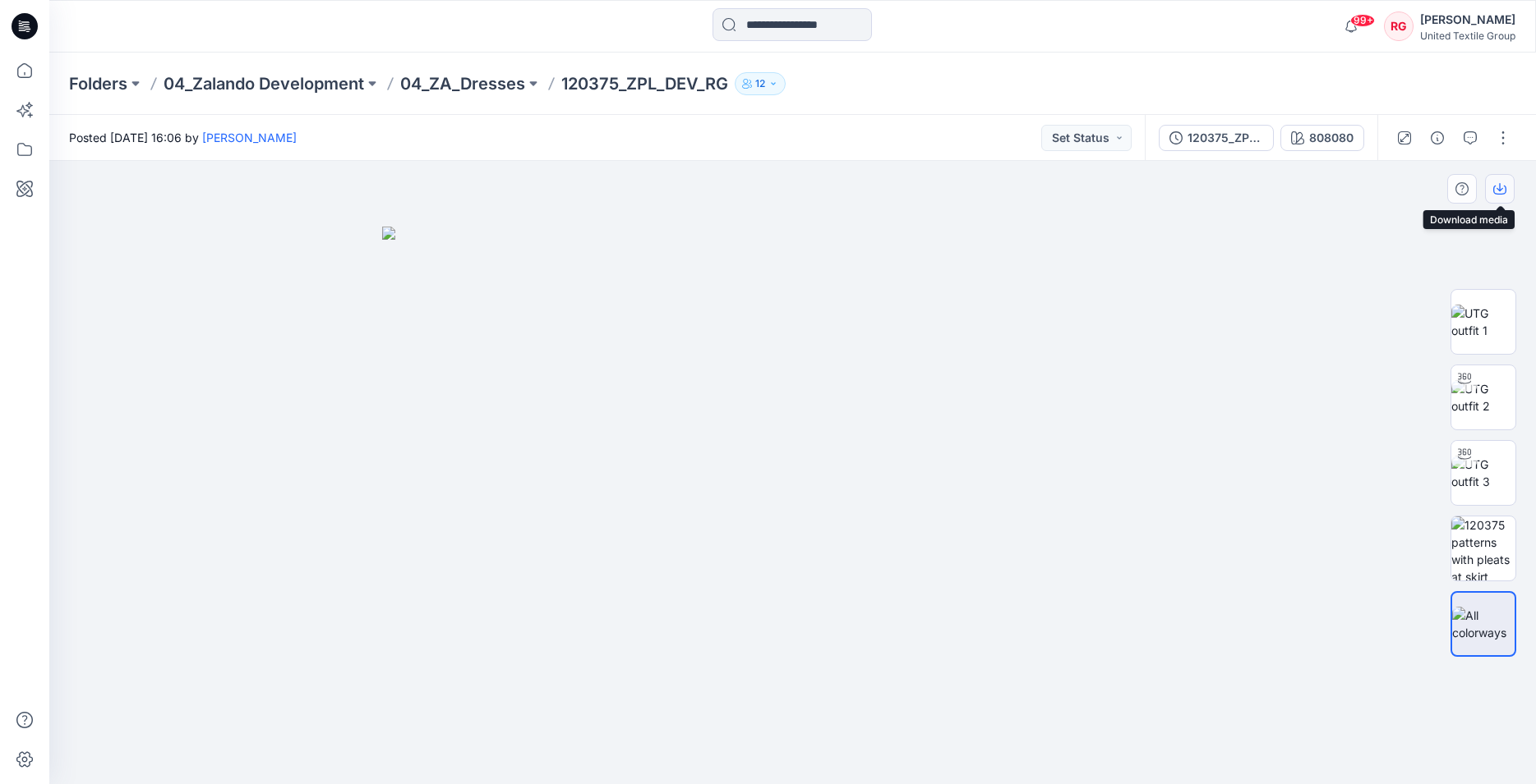
click at [1495, 190] on icon "button" at bounding box center [1499, 189] width 13 height 13
click at [1256, 415] on div at bounding box center [793, 473] width 1487 height 624
click at [1506, 136] on button "button" at bounding box center [1502, 138] width 26 height 26
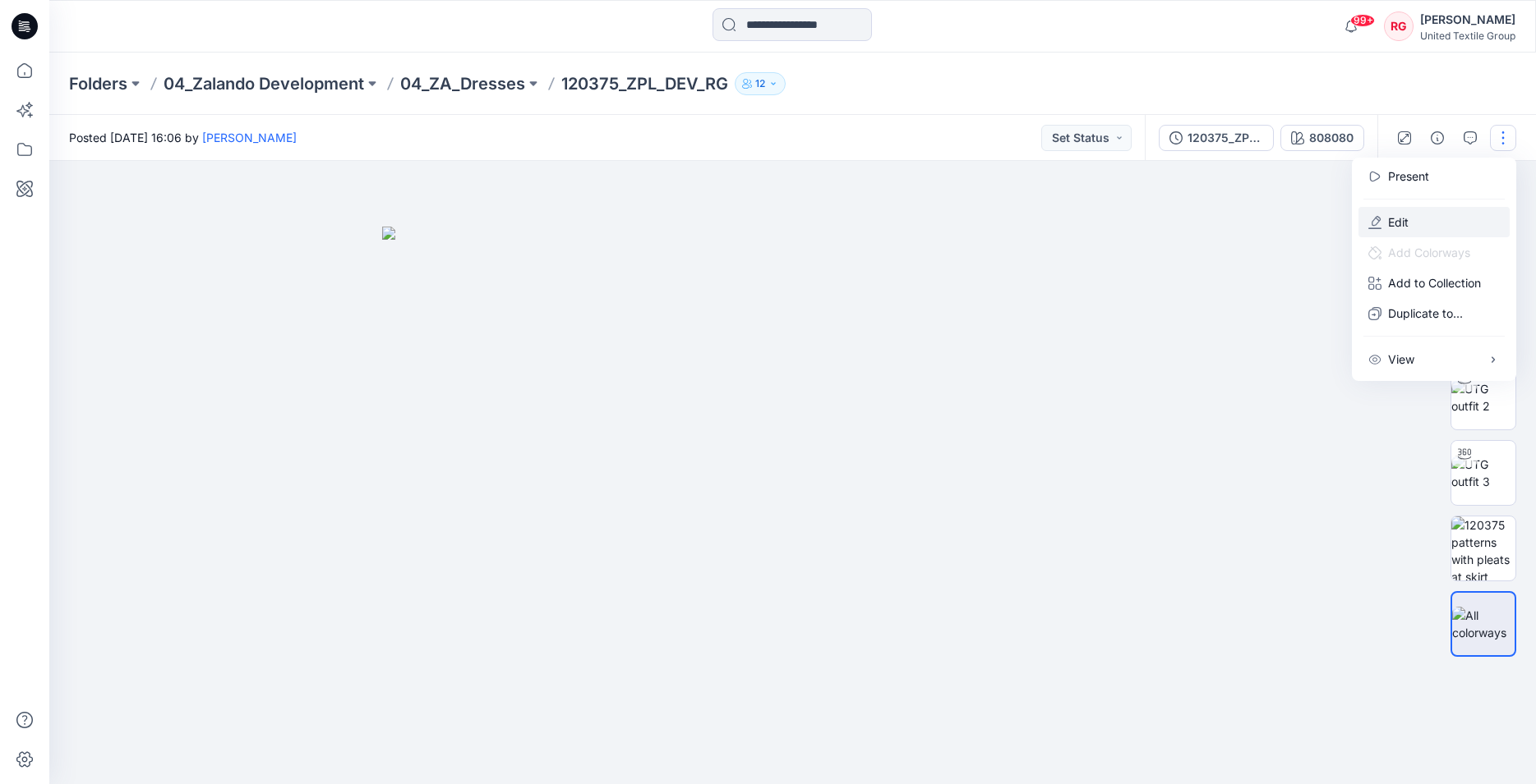
click at [1427, 225] on button "Edit" at bounding box center [1433, 222] width 151 height 30
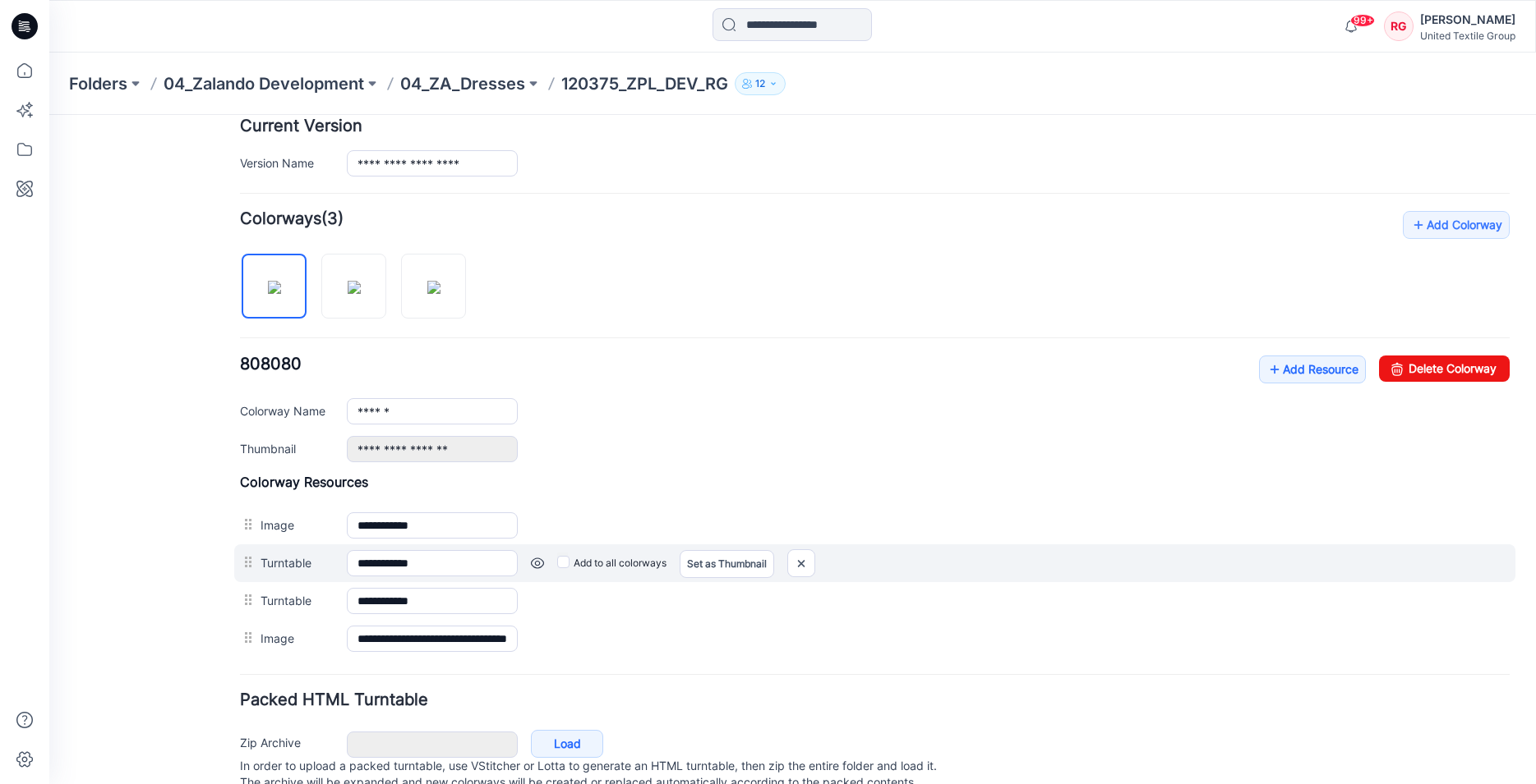
scroll to position [419, 0]
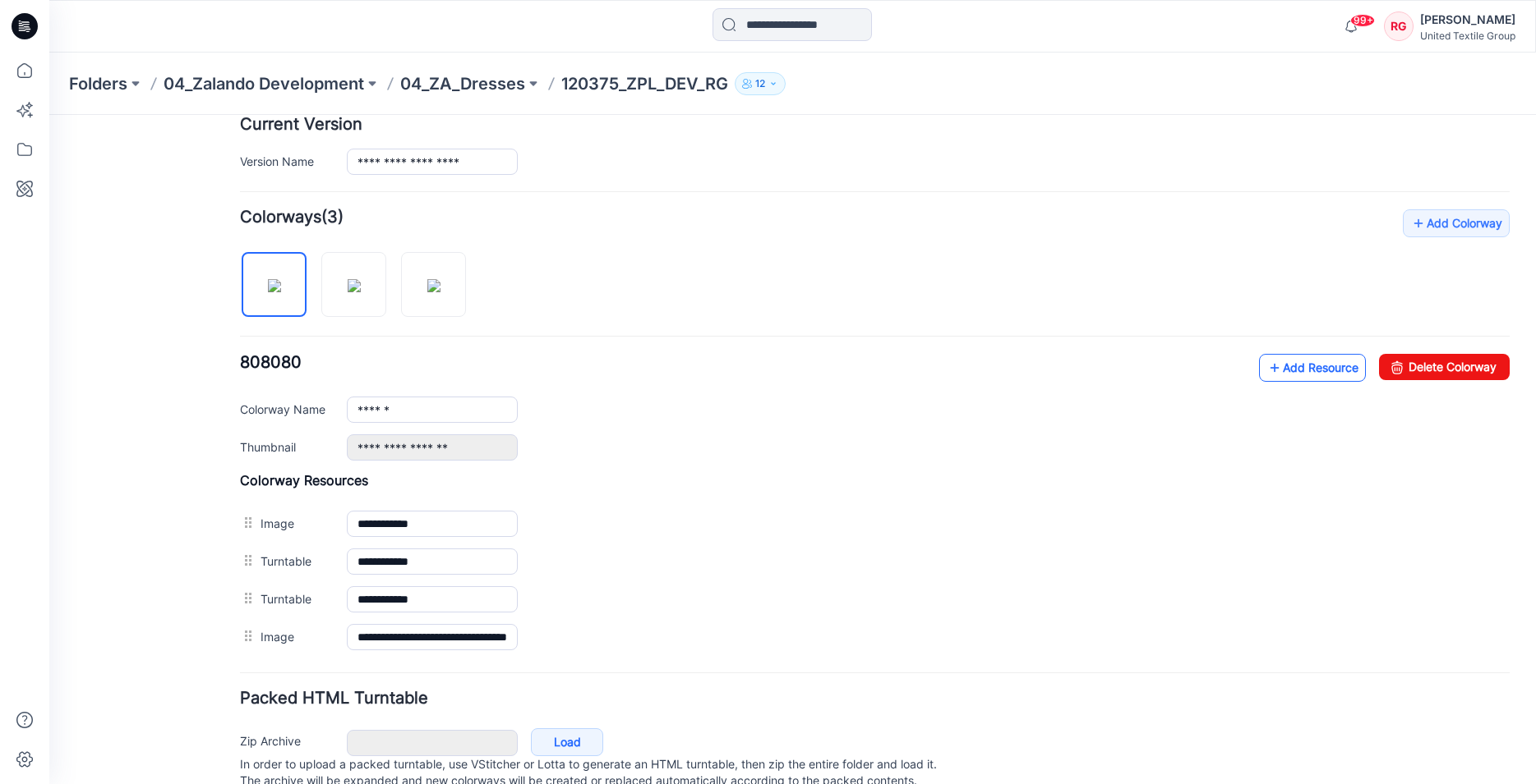
click at [1278, 372] on link "Add Resource" at bounding box center [1312, 367] width 107 height 28
